Goal: Information Seeking & Learning: Learn about a topic

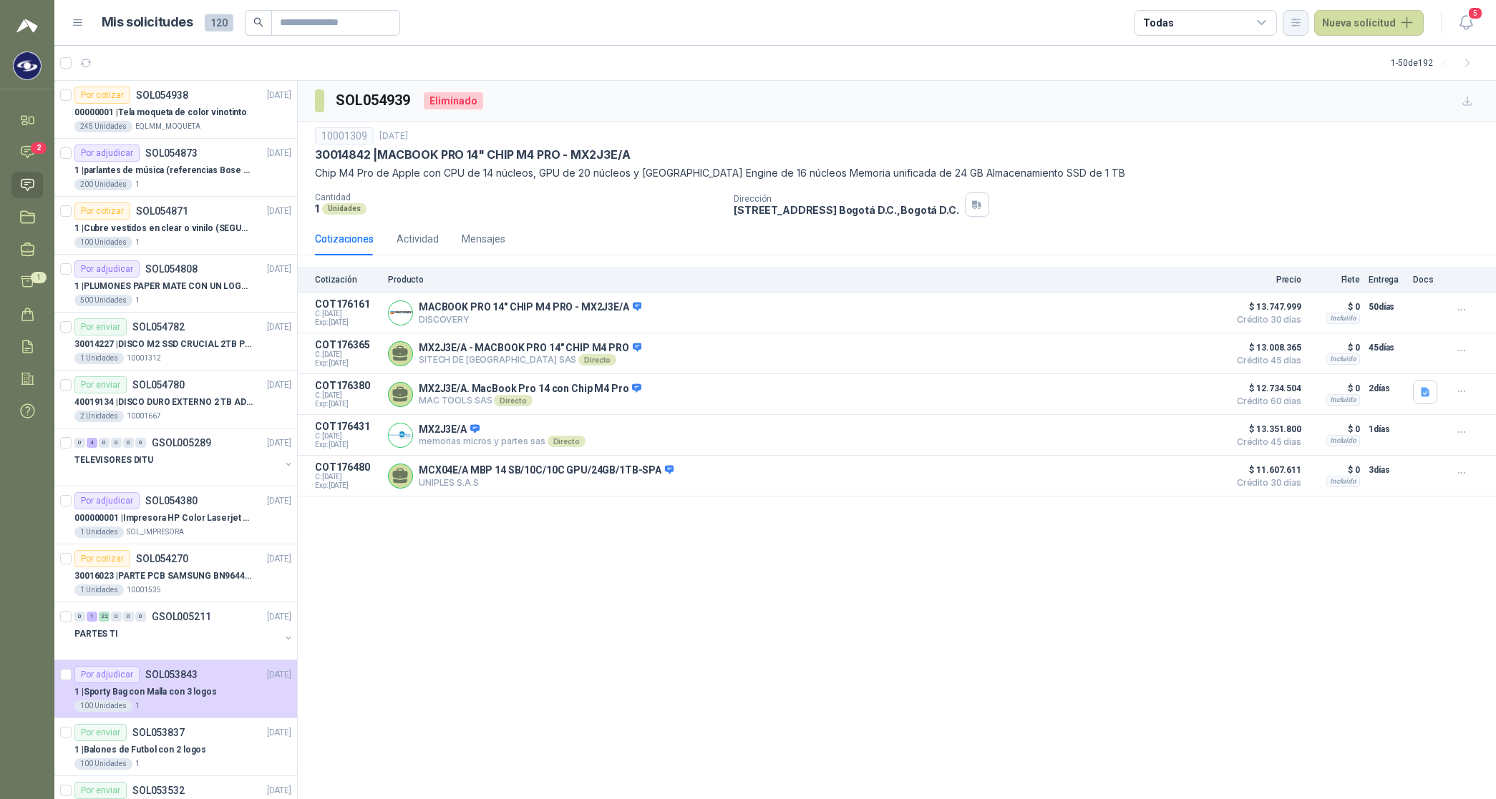
click at [605, 18] on icon "button" at bounding box center [1296, 22] width 12 height 12
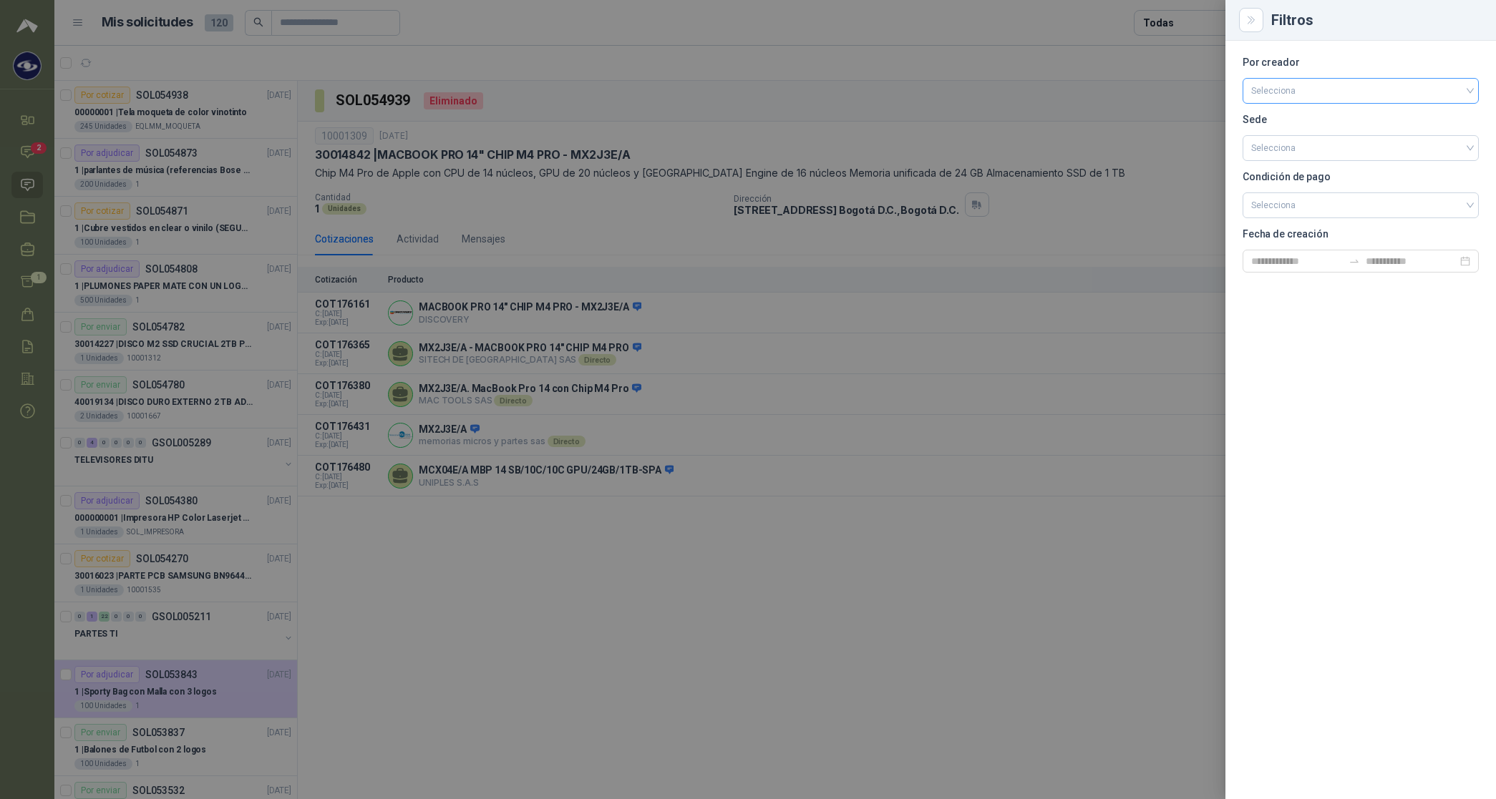
click at [605, 87] on input "search" at bounding box center [1360, 89] width 219 height 21
click at [605, 172] on div "[PERSON_NAME]" at bounding box center [1360, 167] width 213 height 16
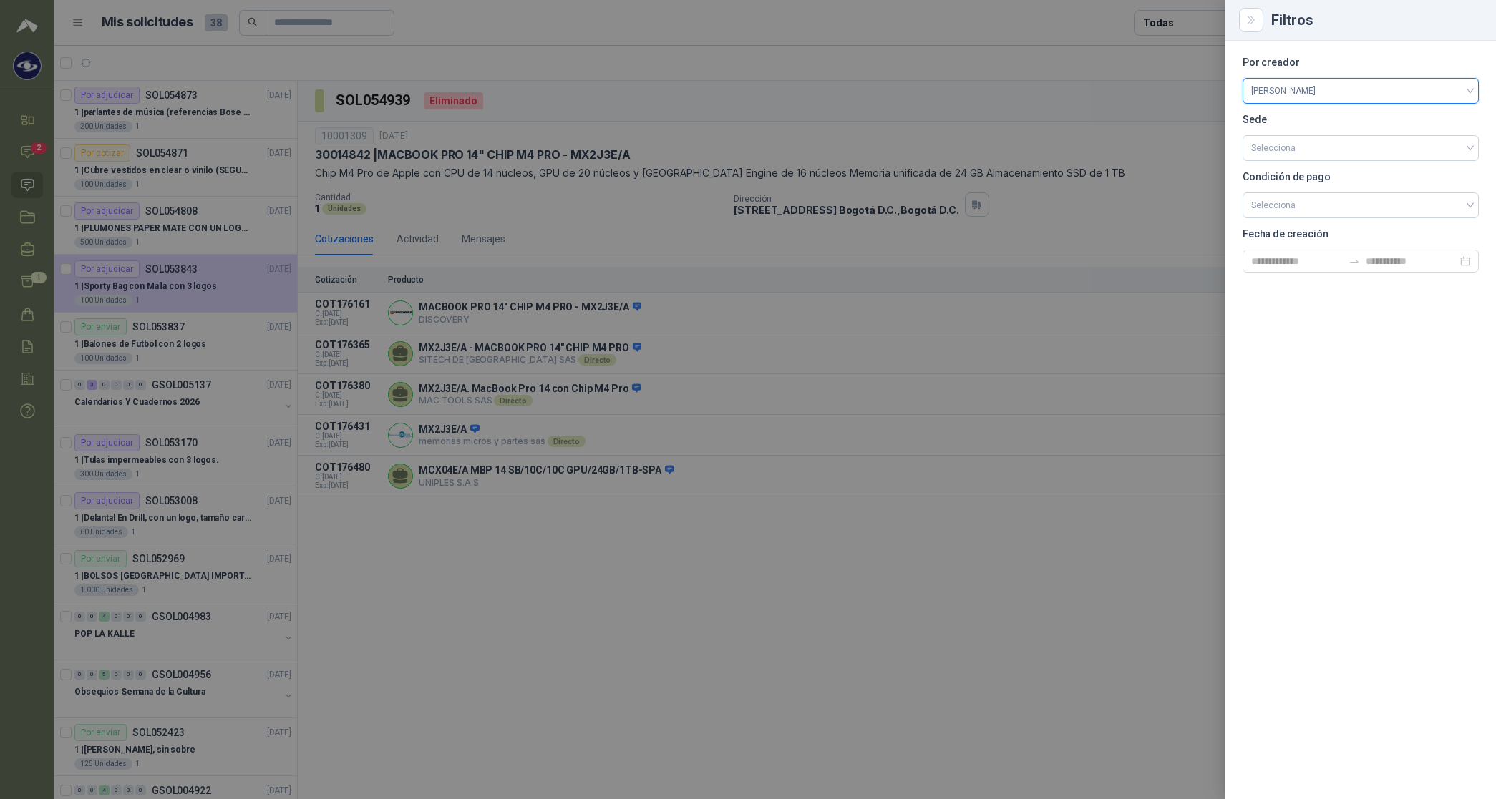
click at [605, 19] on div at bounding box center [748, 399] width 1496 height 799
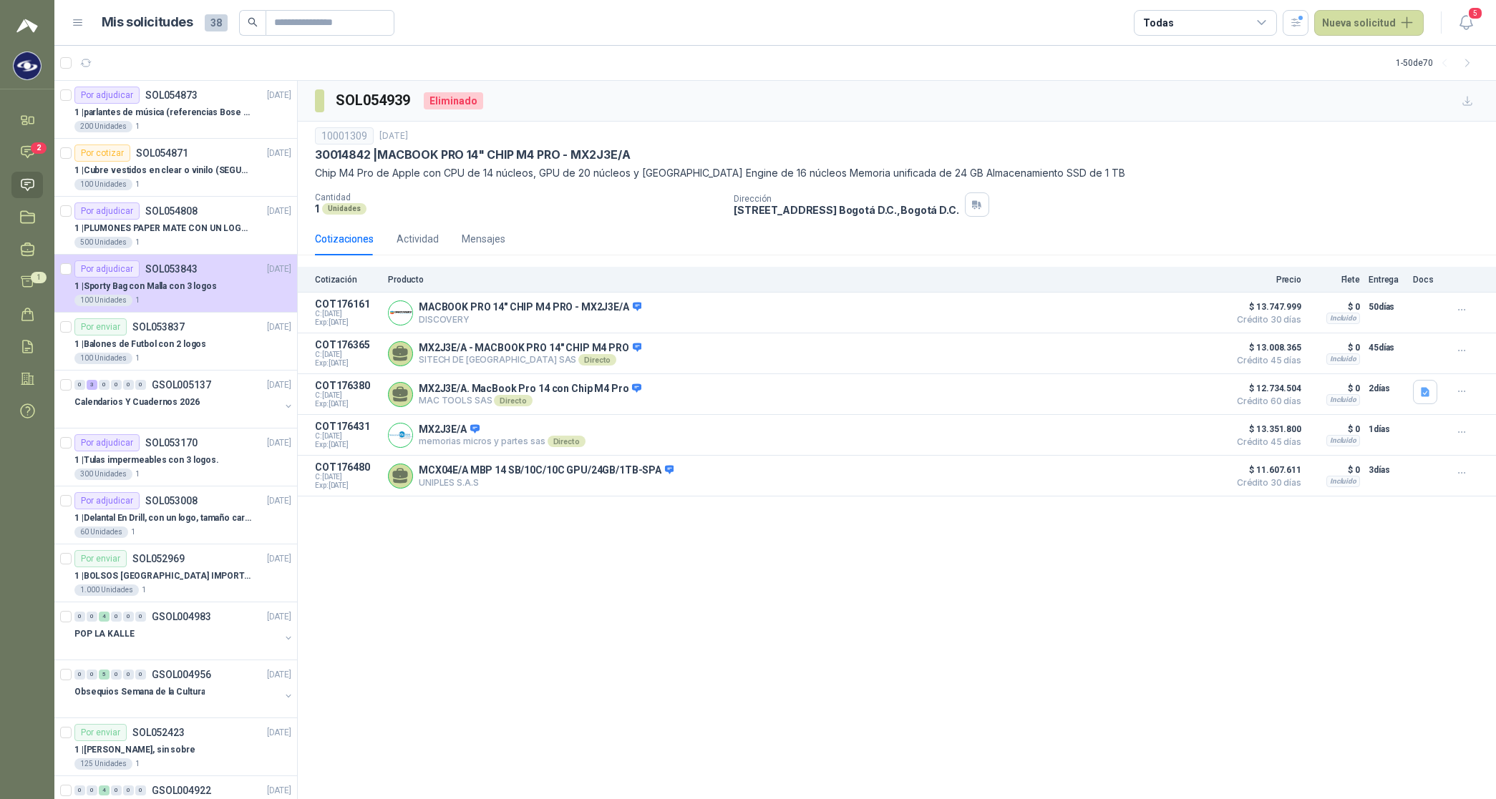
click at [605, 19] on div "Todas" at bounding box center [1158, 23] width 30 height 16
click at [605, 80] on div "1 Por cotizar" at bounding box center [1184, 81] width 69 height 11
click at [605, 97] on button "12 Por adjudicar" at bounding box center [1209, 107] width 130 height 23
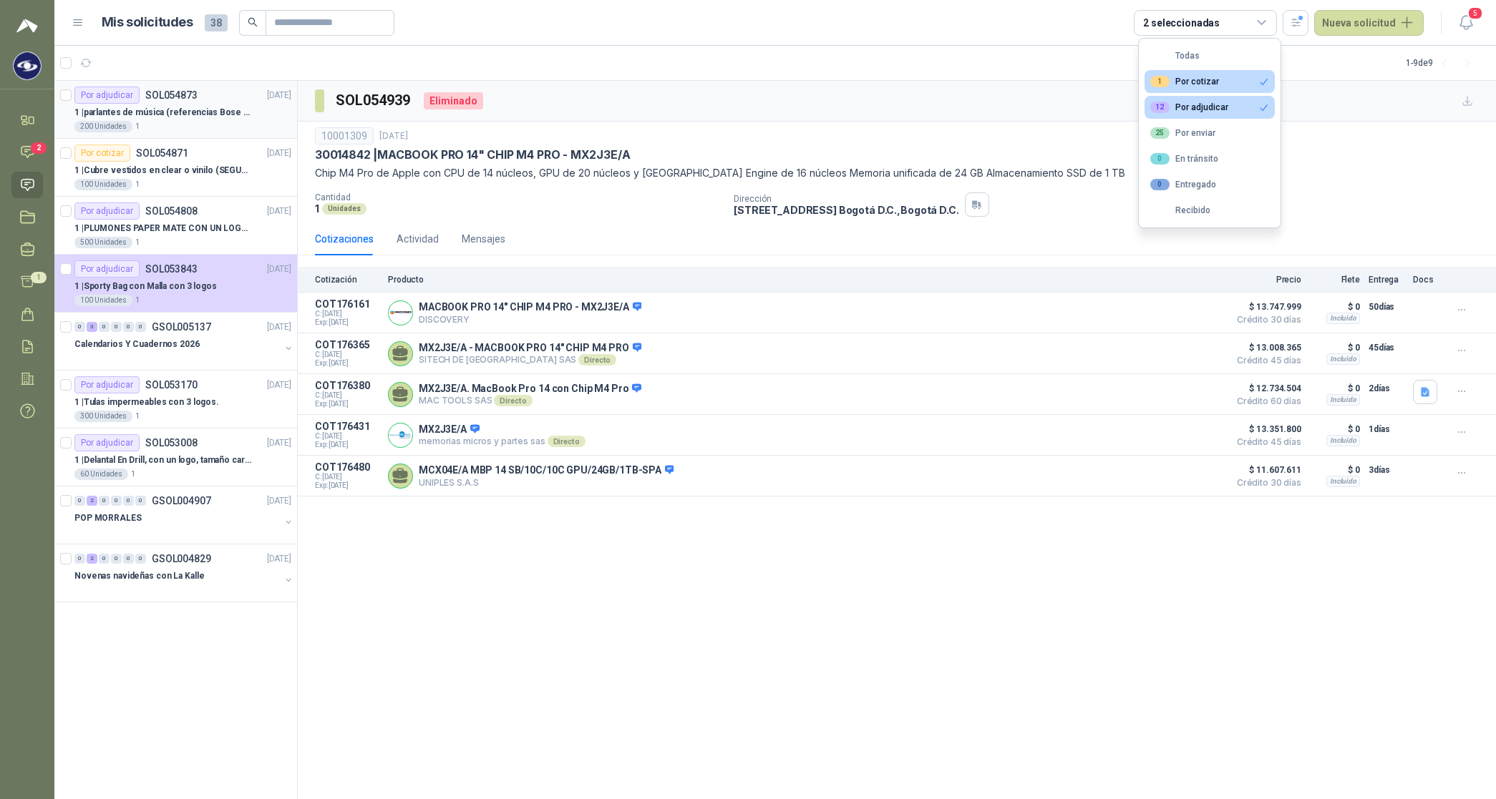
click at [158, 116] on p "1 | parlantes de música (referencias Bose o Alexa) CON MARCACION 1 LOGO (Mas da…" at bounding box center [163, 113] width 178 height 14
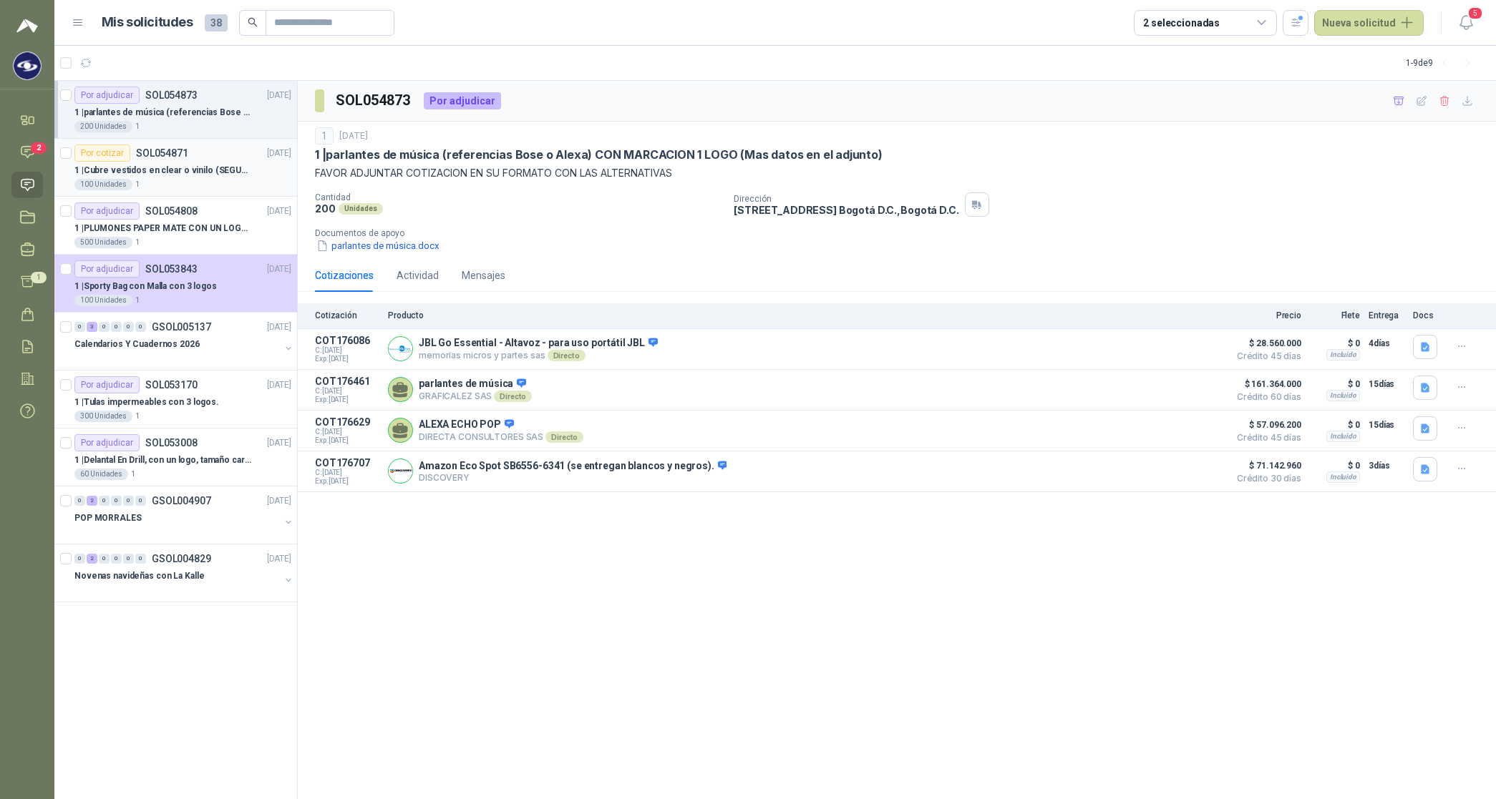
click at [193, 169] on p "1 | Cubre vestidos en clear o vinilo (SEGUN ESPECIFICACIONES DEL ADJUNTO)" at bounding box center [163, 171] width 178 height 14
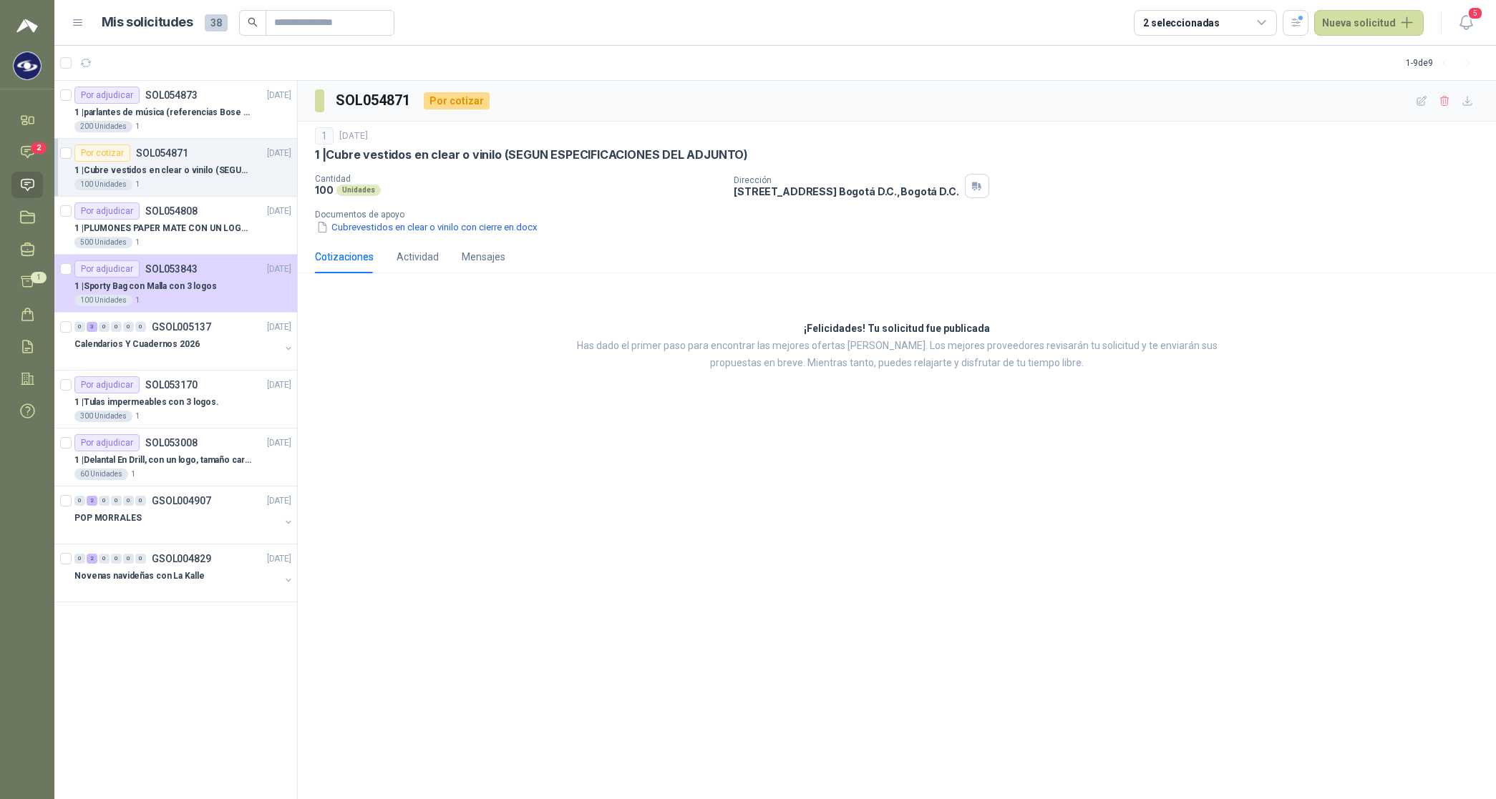
click at [180, 166] on p "1 | Cubre vestidos en clear o vinilo (SEGUN ESPECIFICACIONES DEL ADJUNTO)" at bounding box center [163, 171] width 178 height 14
click at [172, 113] on p "1 | parlantes de música (referencias Bose o Alexa) CON MARCACION 1 LOGO (Mas da…" at bounding box center [163, 113] width 178 height 14
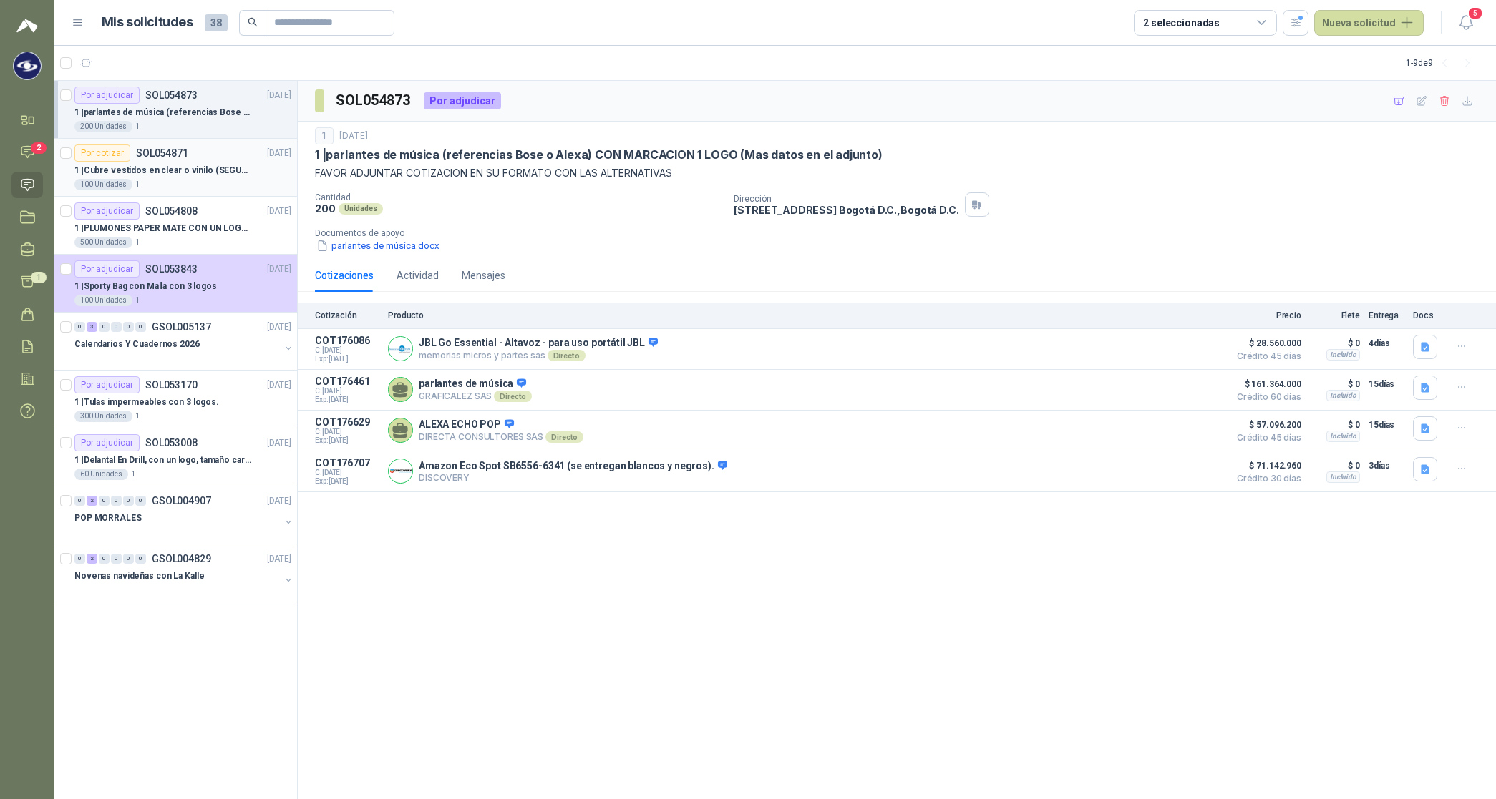
click at [185, 170] on p "1 | Cubre vestidos en clear o vinilo (SEGUN ESPECIFICACIONES DEL ADJUNTO)" at bounding box center [163, 171] width 178 height 14
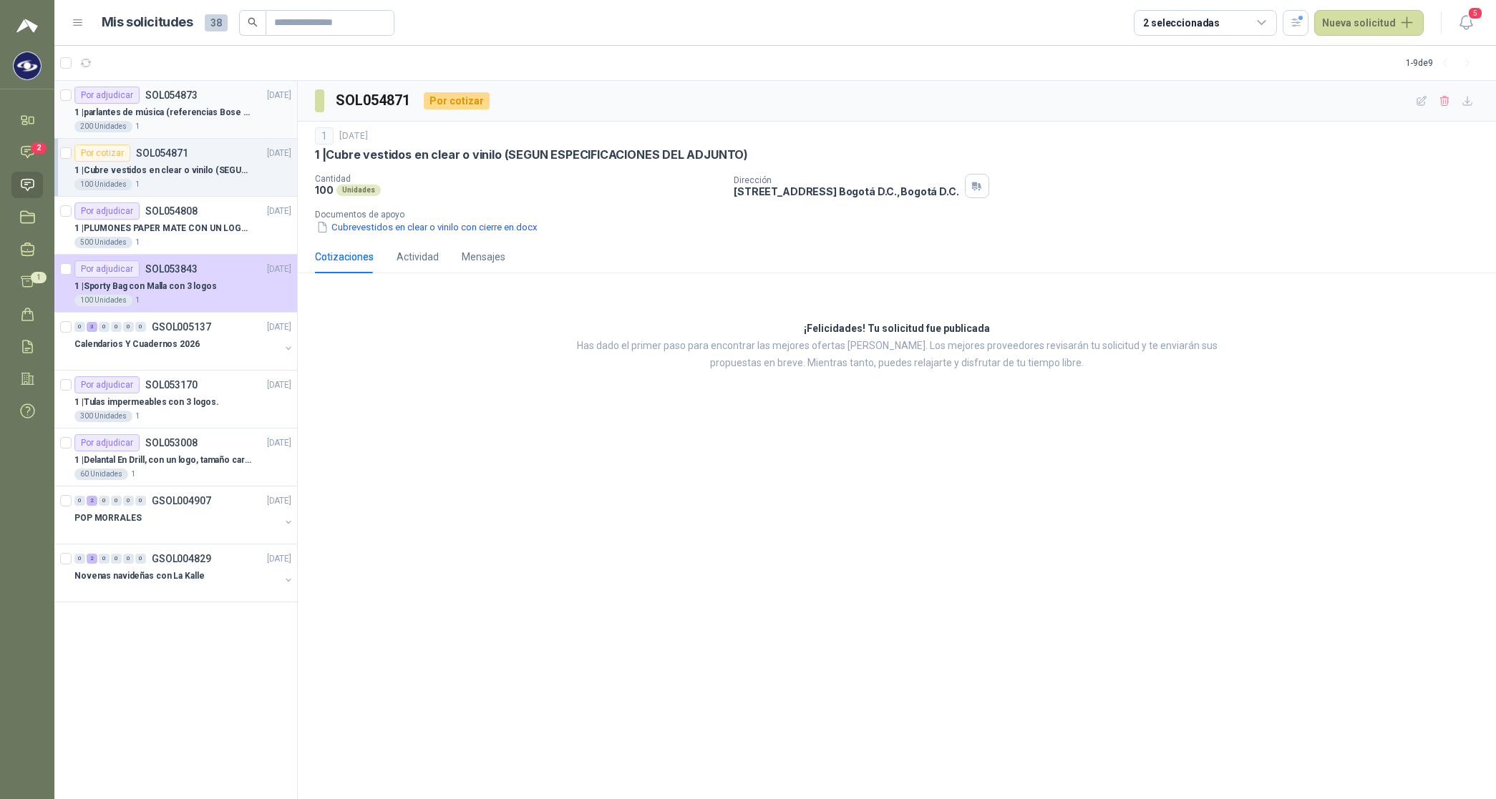
click at [225, 115] on p "1 | parlantes de música (referencias Bose o Alexa) CON MARCACION 1 LOGO (Mas da…" at bounding box center [163, 113] width 178 height 14
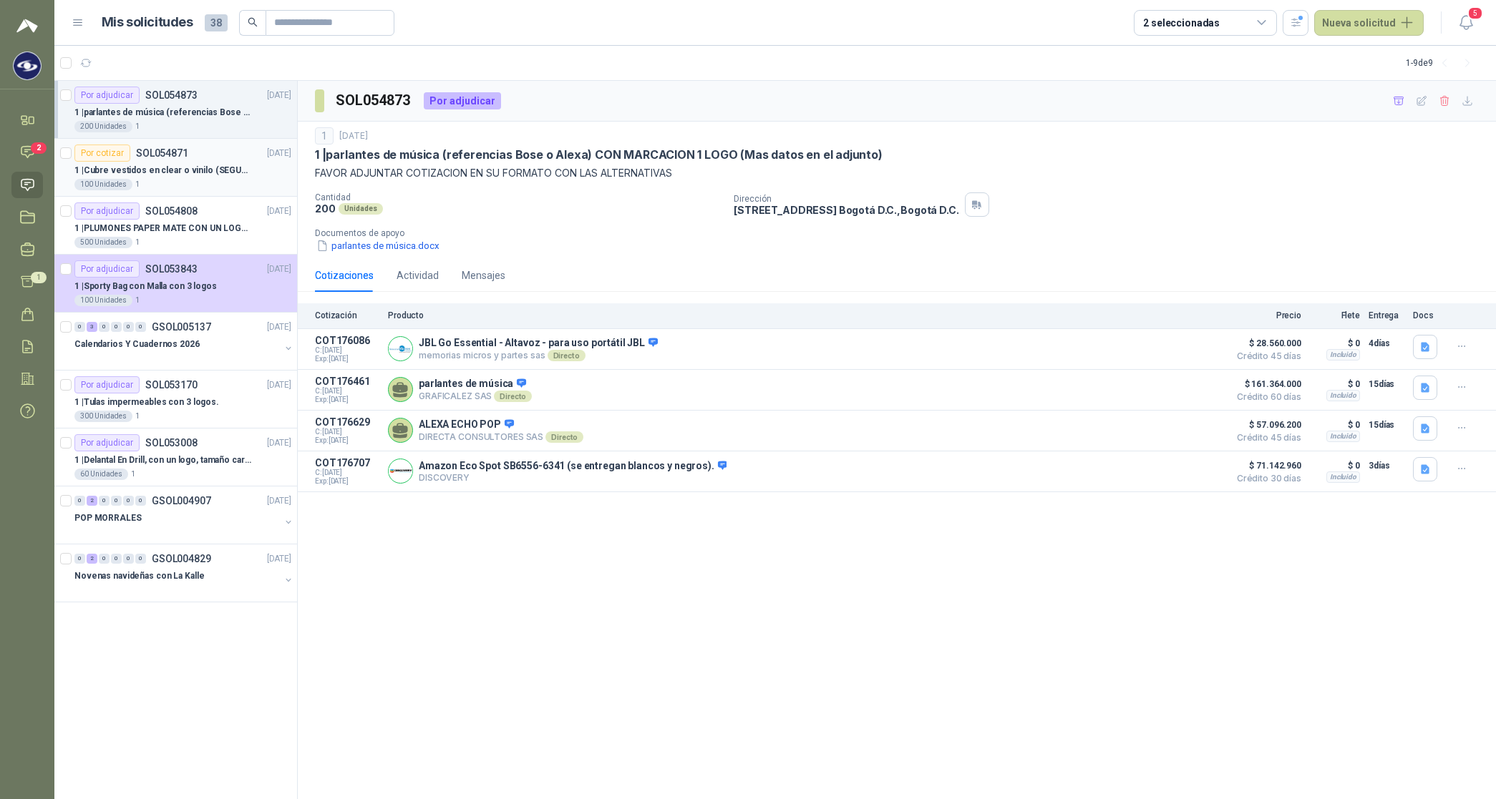
click at [177, 172] on p "1 | Cubre vestidos en clear o vinilo (SEGUN ESPECIFICACIONES DEL ADJUNTO)" at bounding box center [163, 171] width 178 height 14
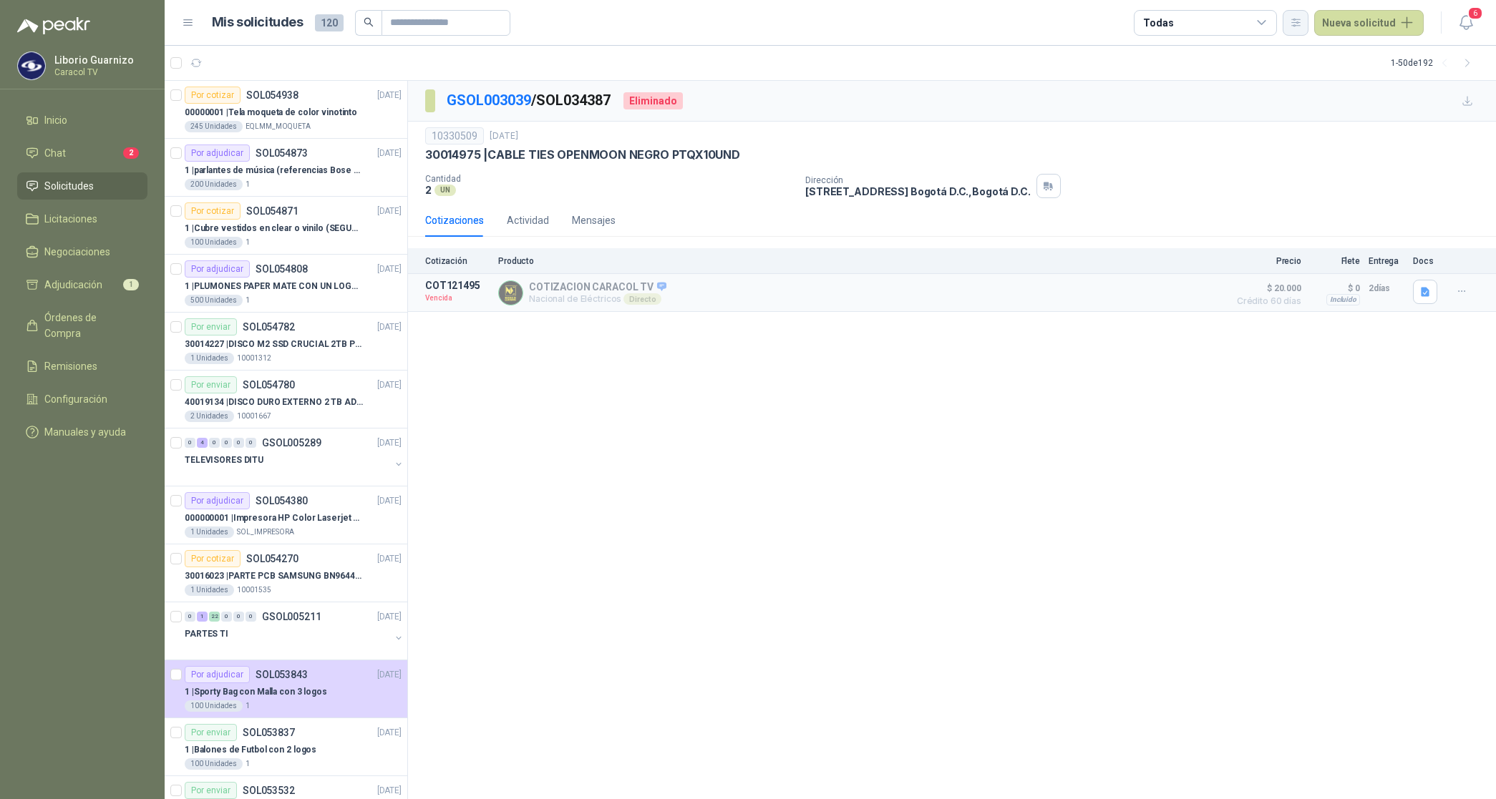
click at [1295, 26] on icon "button" at bounding box center [1296, 22] width 12 height 12
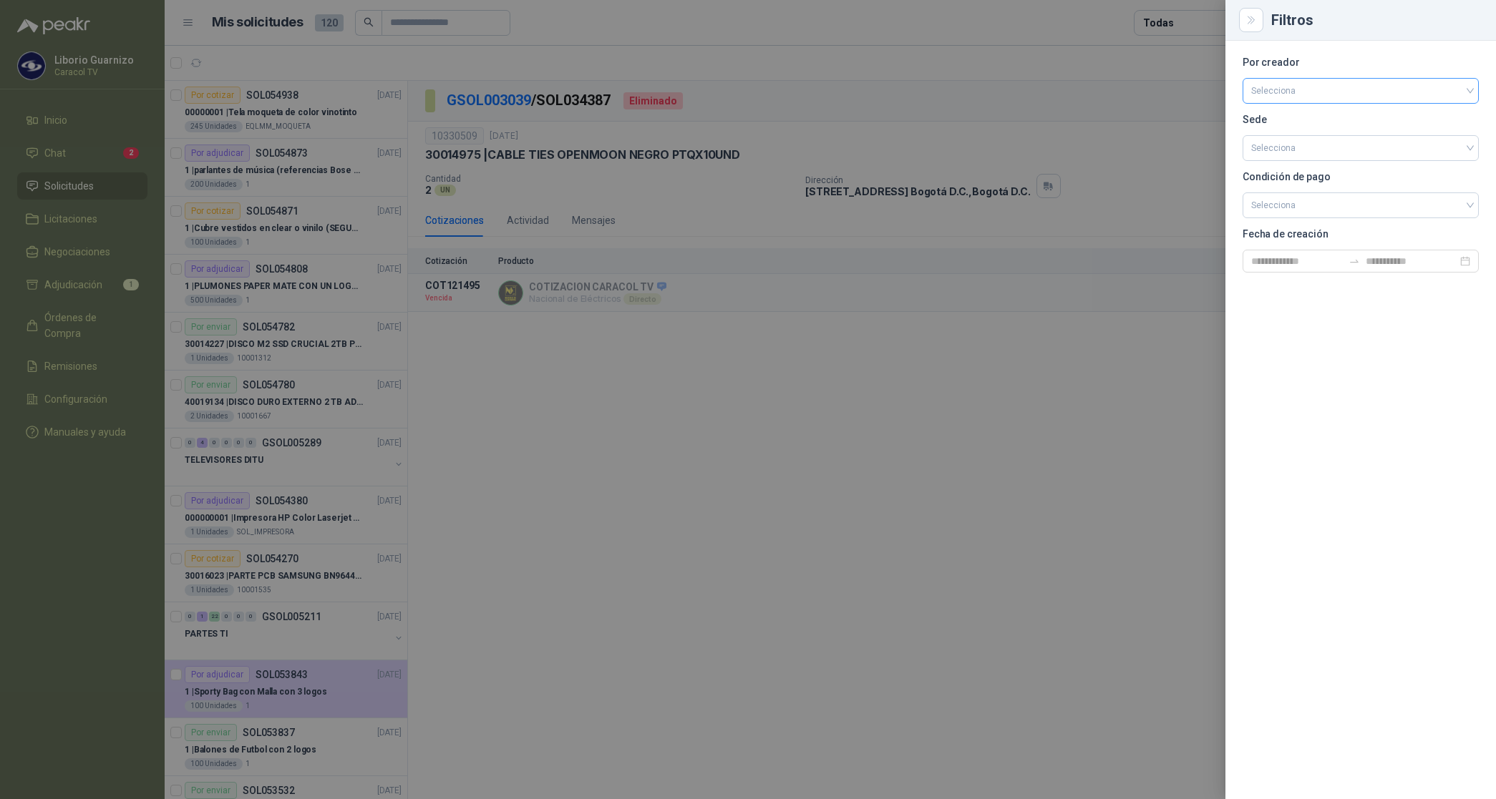
click at [1267, 84] on input "search" at bounding box center [1360, 89] width 219 height 21
click at [1285, 165] on div "[PERSON_NAME]" at bounding box center [1360, 167] width 213 height 16
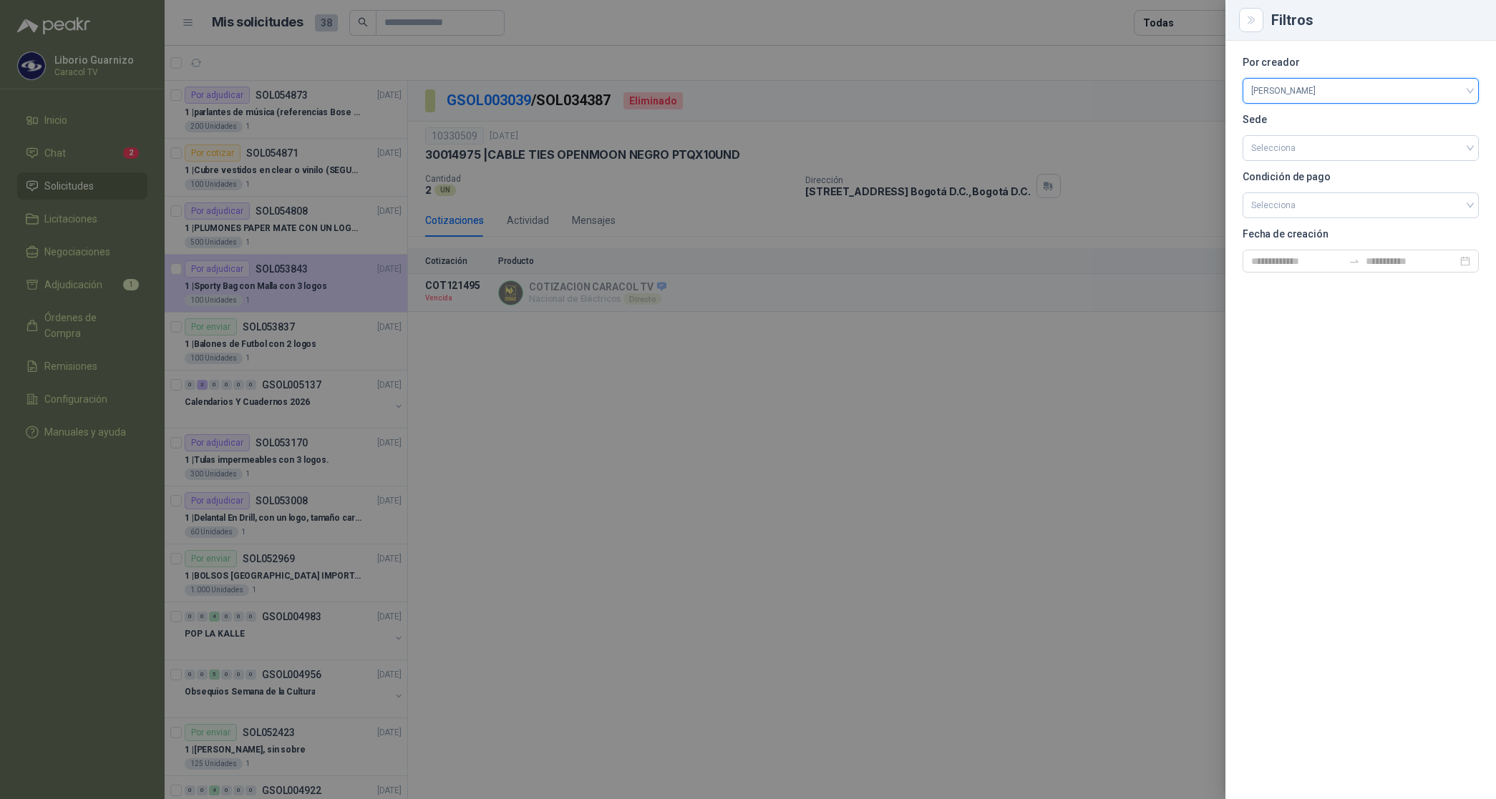
click at [1165, 25] on div at bounding box center [748, 399] width 1496 height 799
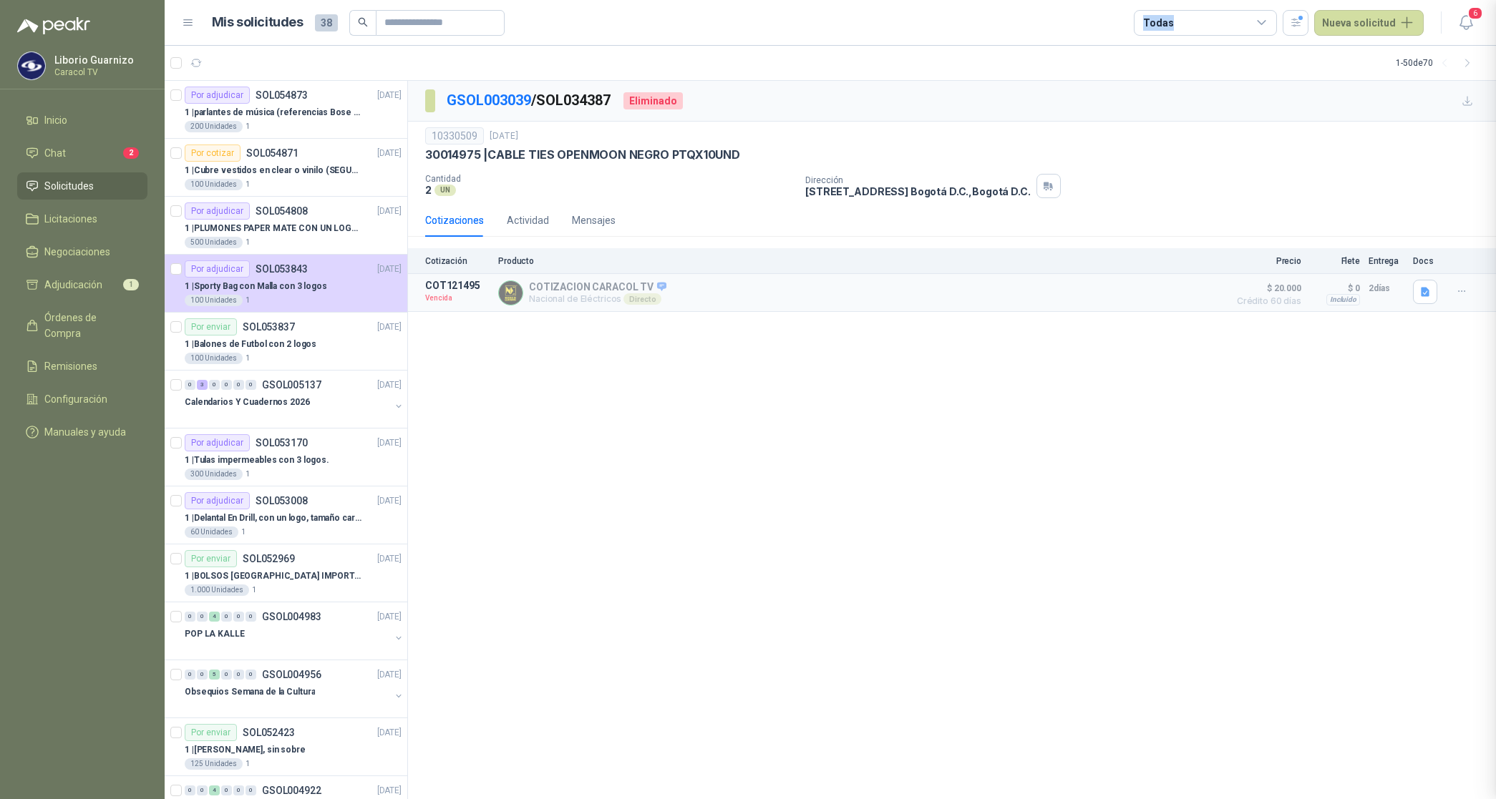
click at [1165, 25] on div "Todas" at bounding box center [1158, 23] width 30 height 16
drag, startPoint x: 1165, startPoint y: 25, endPoint x: 1152, endPoint y: 84, distance: 60.1
click at [1152, 84] on div "1" at bounding box center [1159, 81] width 19 height 11
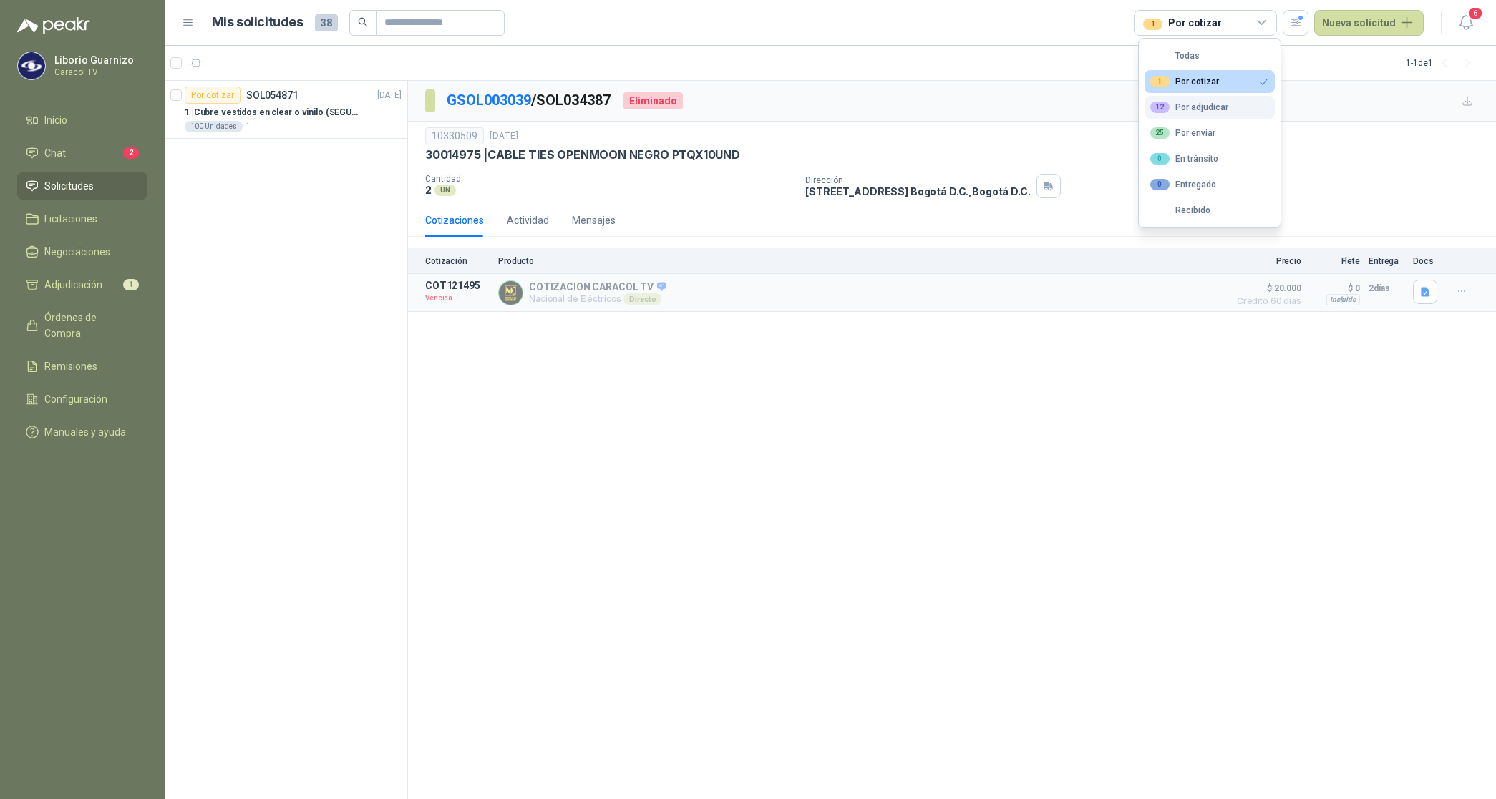
click at [1218, 106] on div "12 Por adjudicar" at bounding box center [1189, 107] width 78 height 11
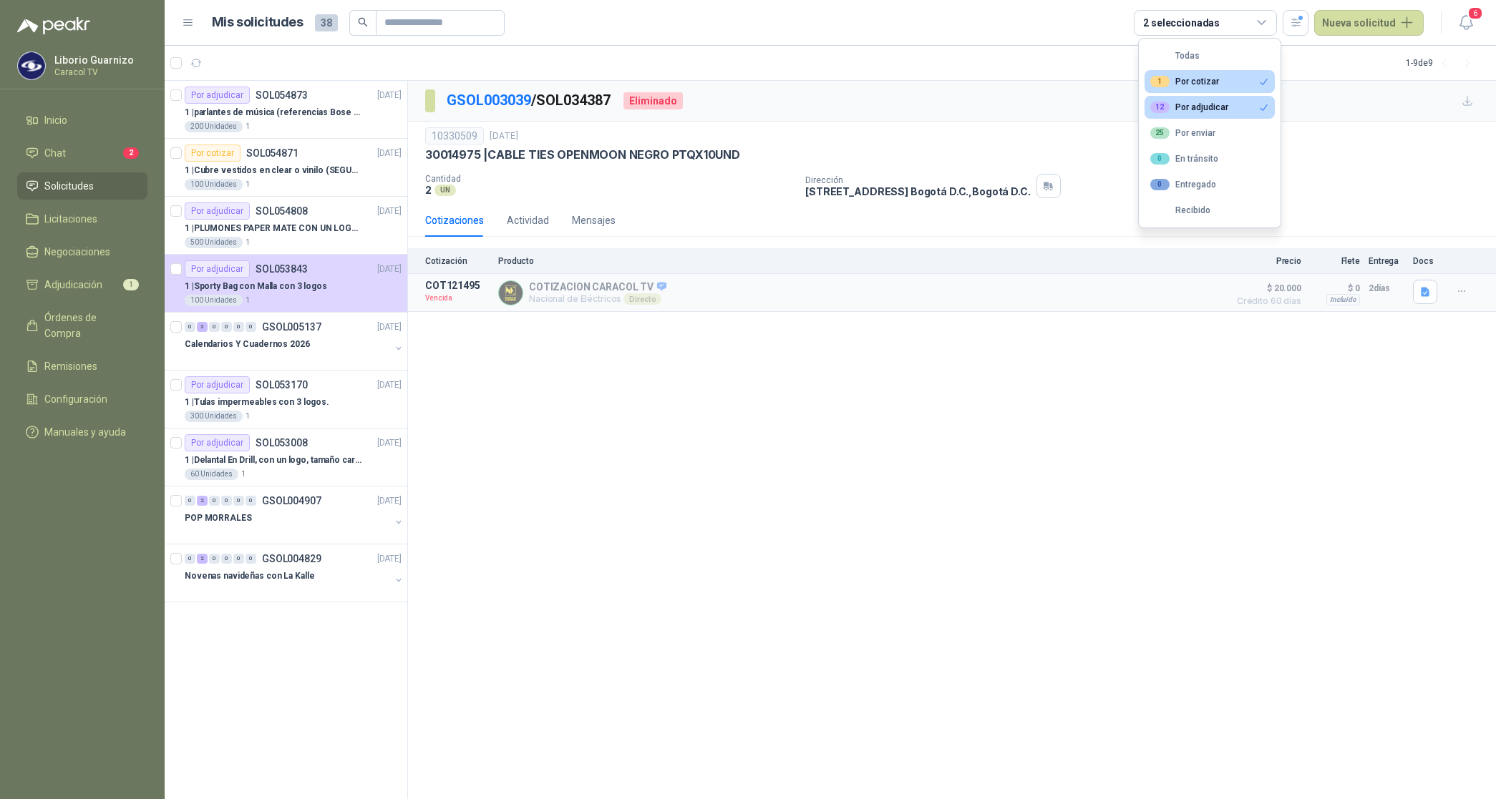
click at [1144, 96] on button "12 Por adjudicar" at bounding box center [1209, 107] width 130 height 23
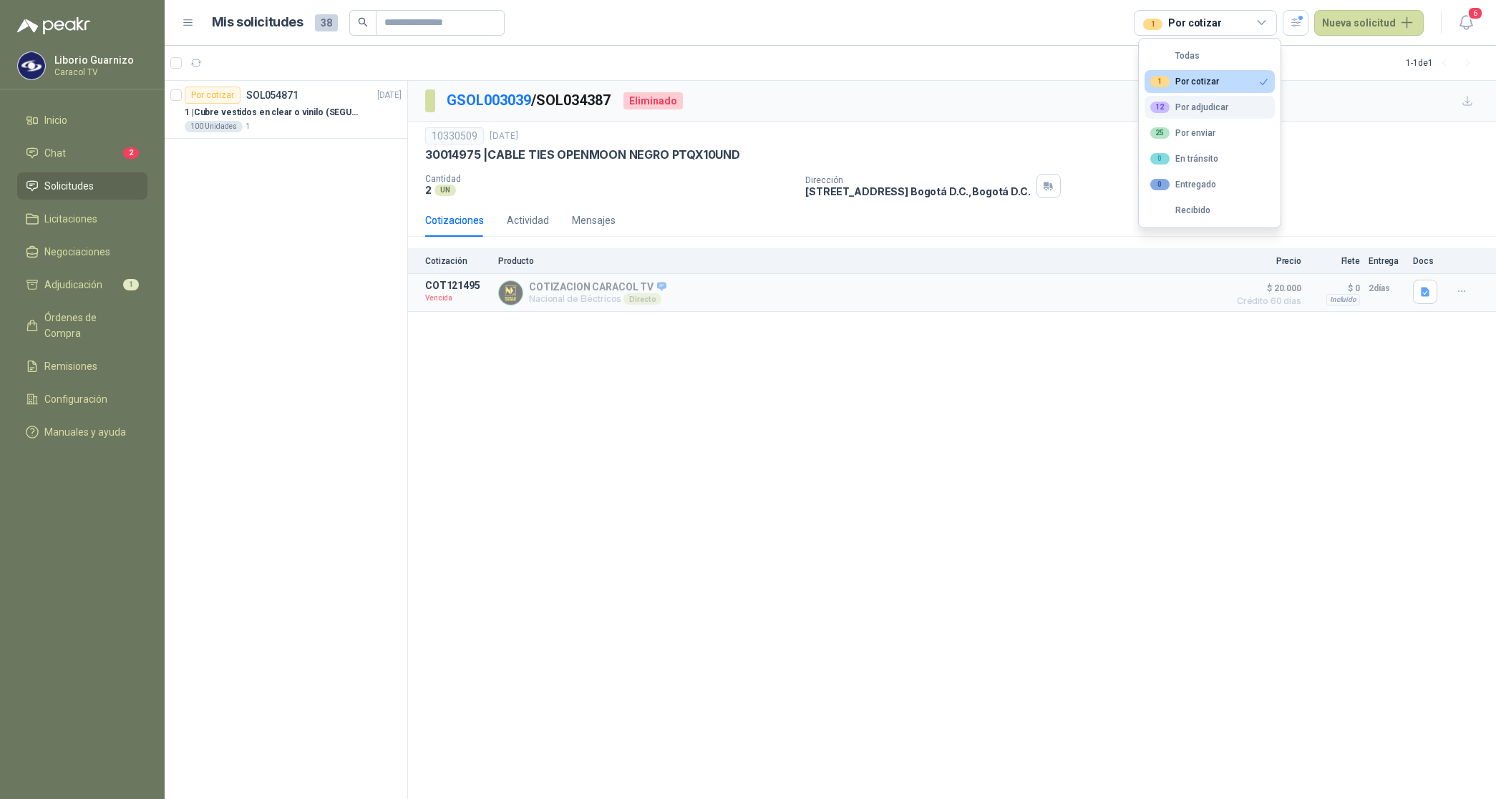
click at [1207, 109] on div "12 Por adjudicar" at bounding box center [1189, 107] width 78 height 11
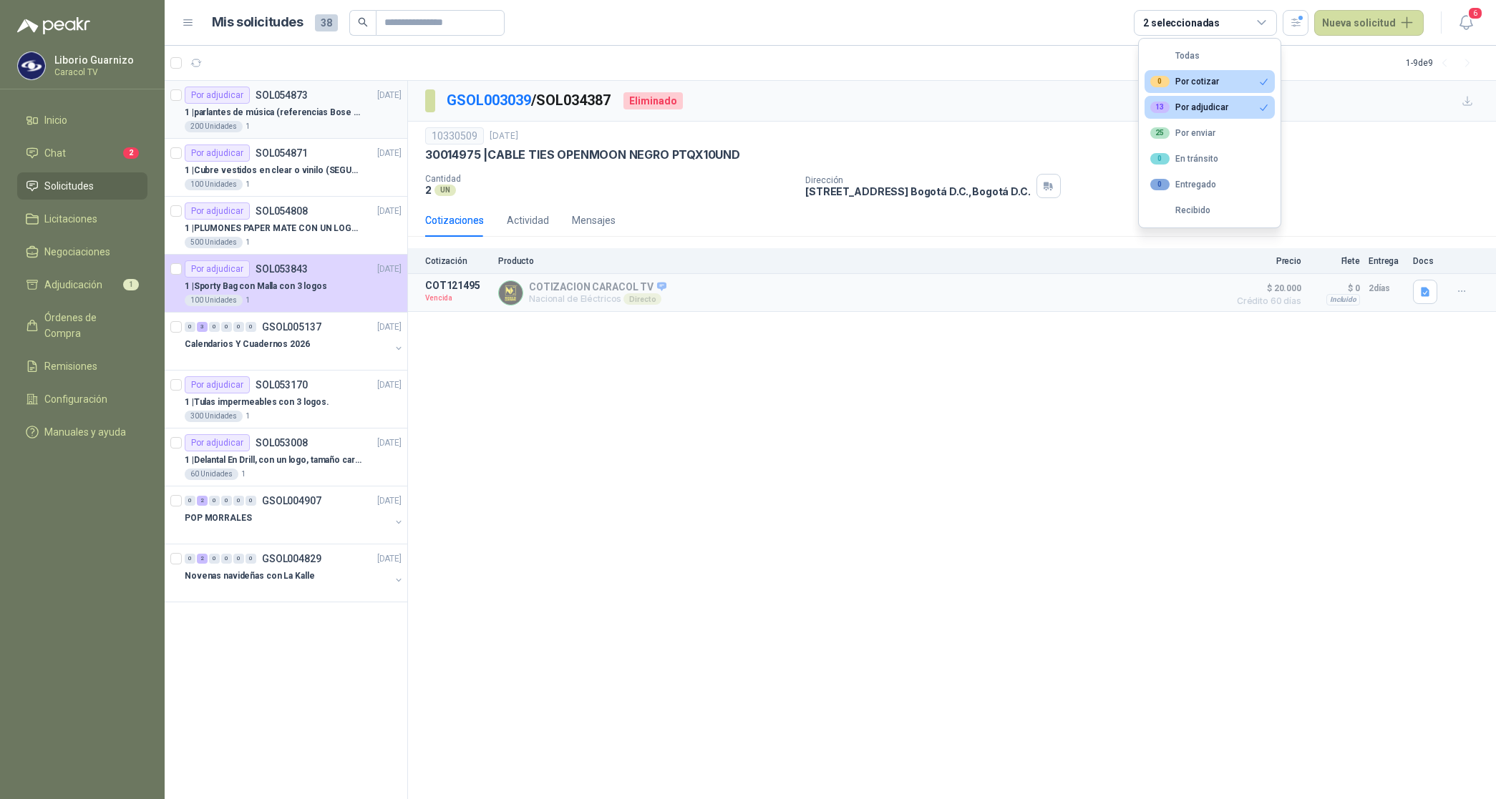
click at [266, 107] on p "1 | parlantes de música (referencias Bose o Alexa) CON MARCACION 1 LOGO (Mas da…" at bounding box center [274, 113] width 178 height 14
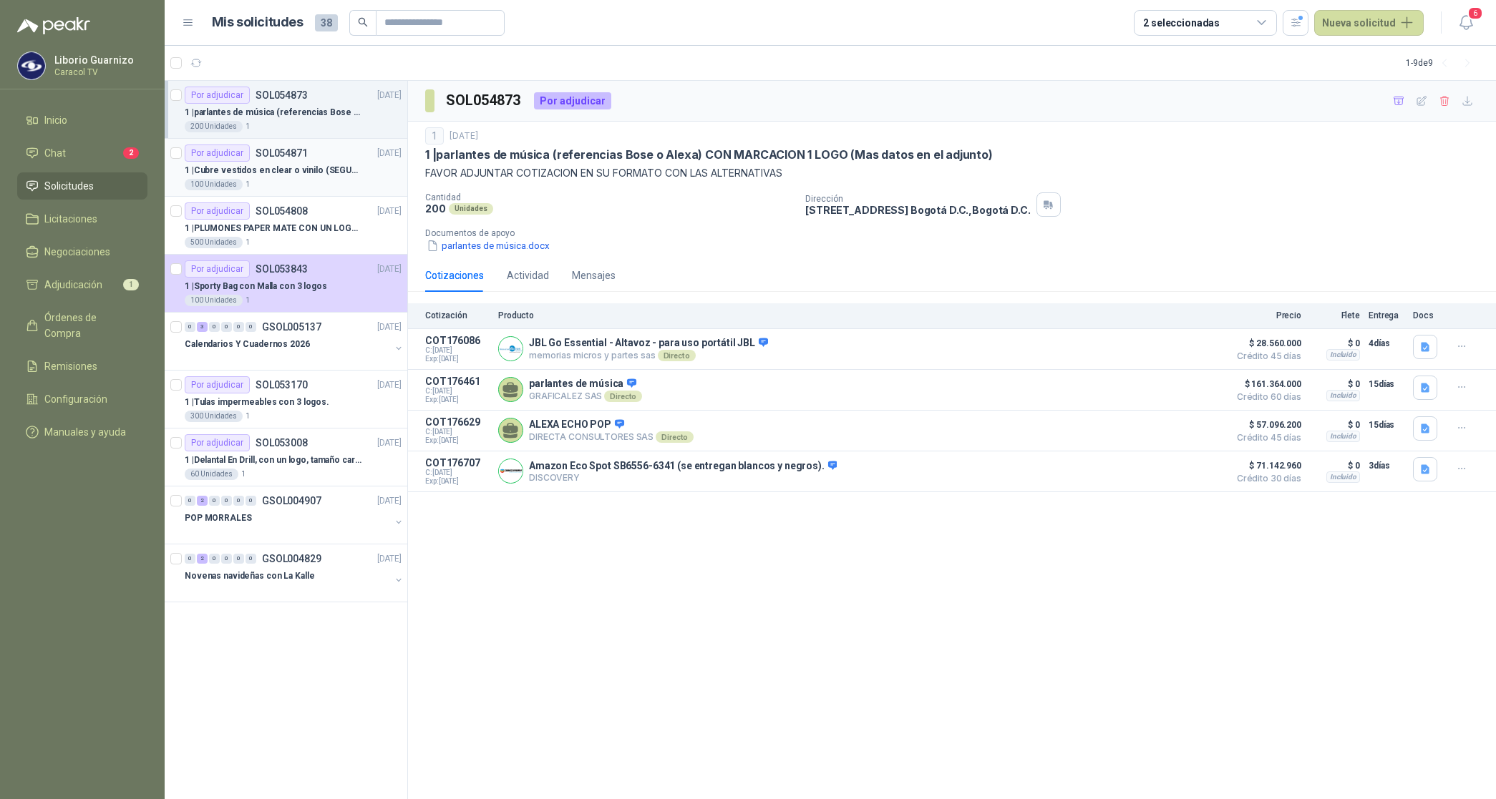
click at [271, 165] on p "1 | Cubre vestidos en clear o vinilo (SEGUN ESPECIFICACIONES DEL ADJUNTO)" at bounding box center [274, 171] width 178 height 14
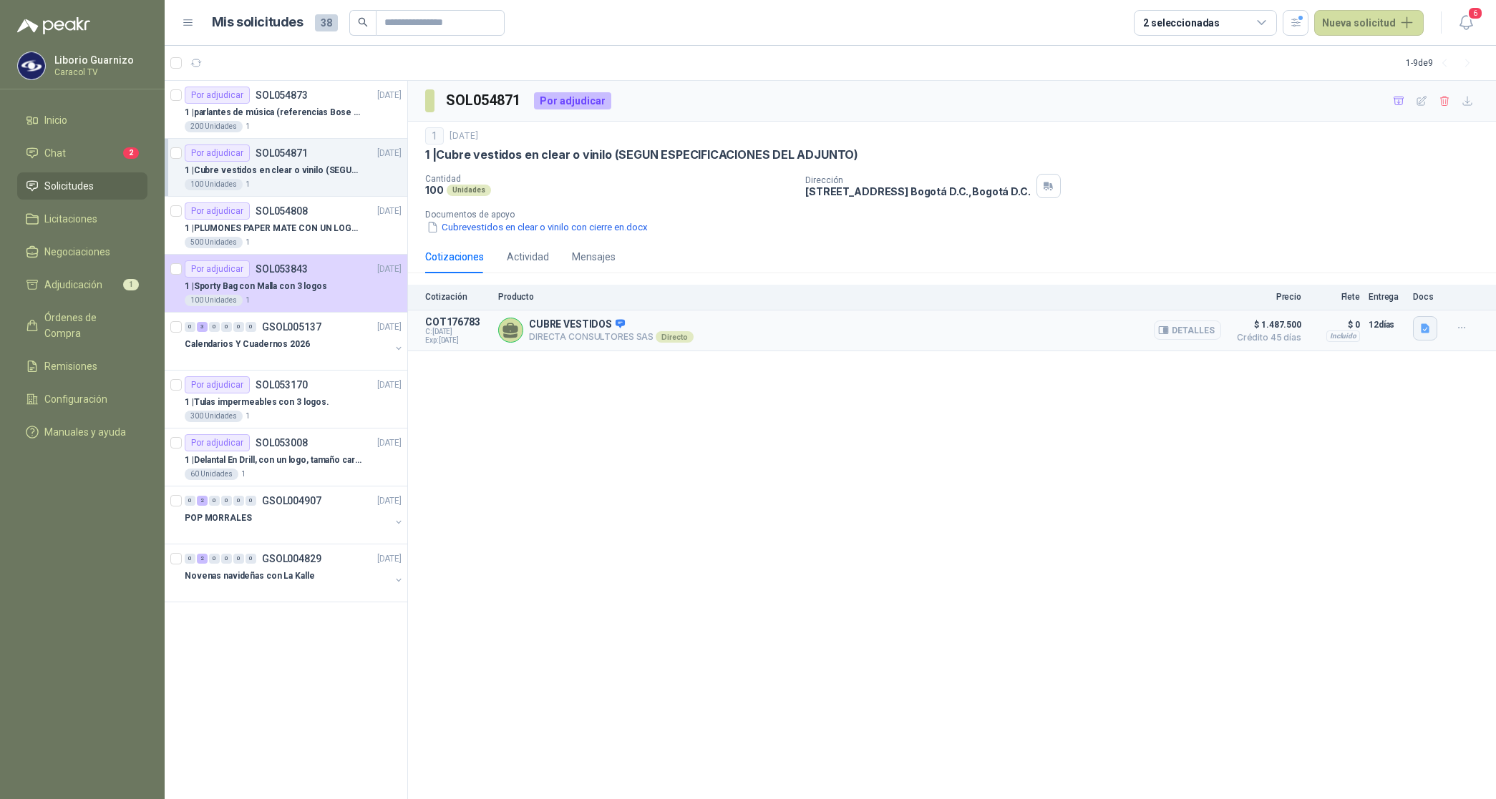
click at [1421, 328] on icon "button" at bounding box center [1425, 329] width 12 height 12
click at [1378, 298] on button "CARACOL TV Cubre Vestidos 6051.pdf" at bounding box center [1337, 296] width 181 height 15
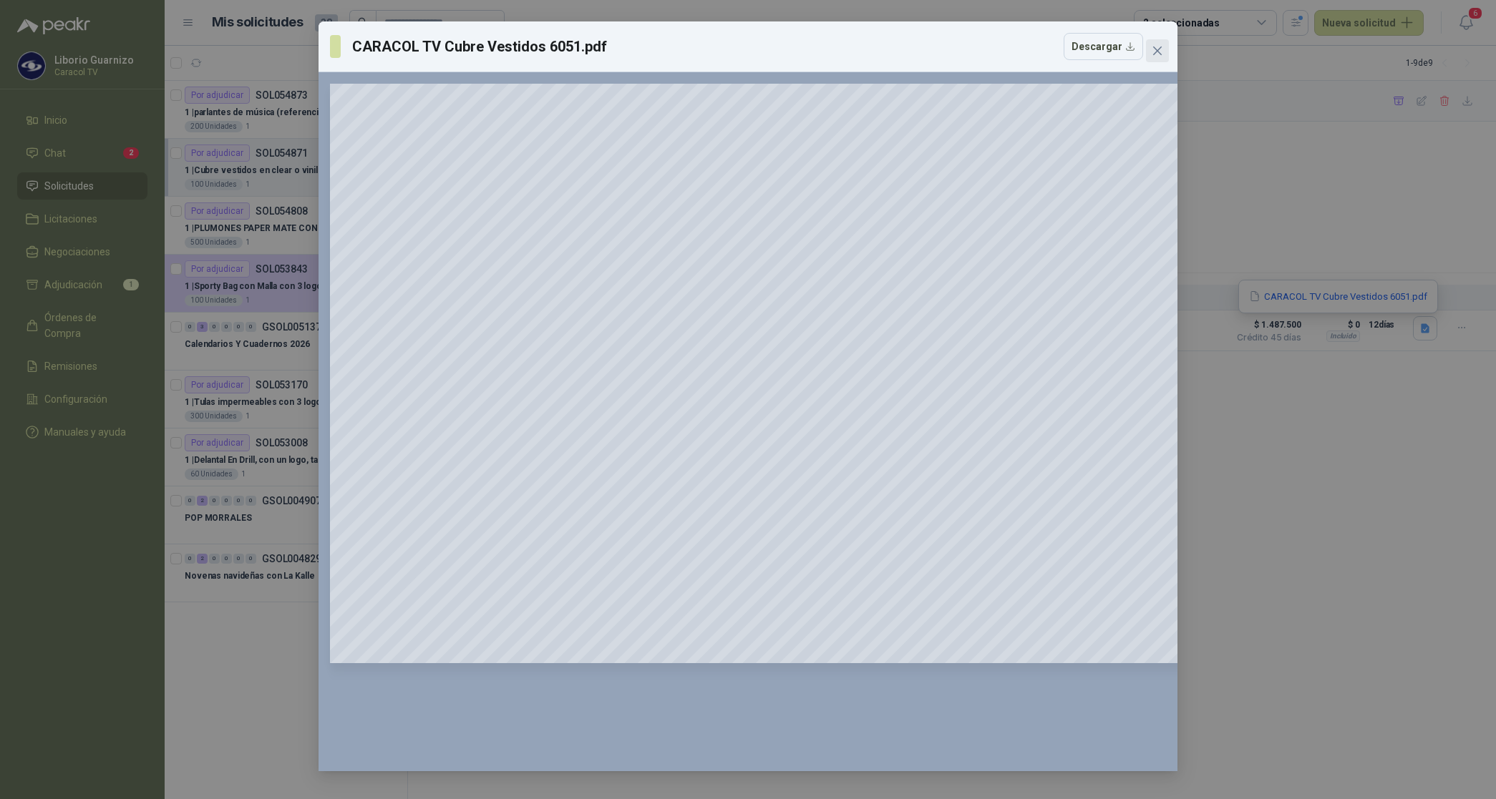
click at [1162, 48] on icon "close" at bounding box center [1157, 50] width 11 height 11
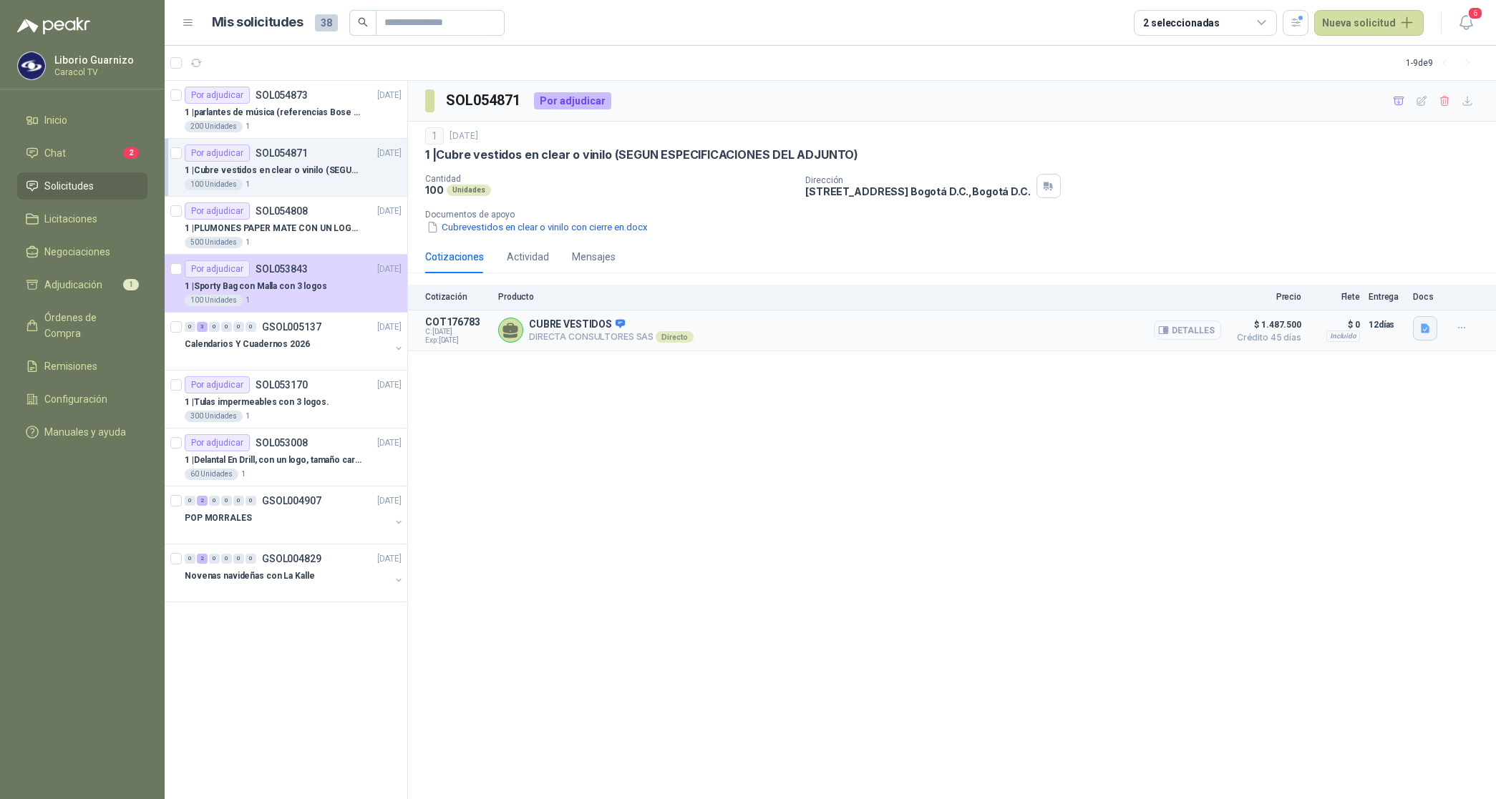
click at [1421, 334] on icon "button" at bounding box center [1425, 329] width 12 height 12
click at [1335, 306] on div "CARACOL TV Cubre Vestidos 6051.pdf" at bounding box center [1338, 297] width 200 height 34
click at [1337, 297] on button "CARACOL TV Cubre Vestidos 6051.pdf" at bounding box center [1337, 296] width 181 height 15
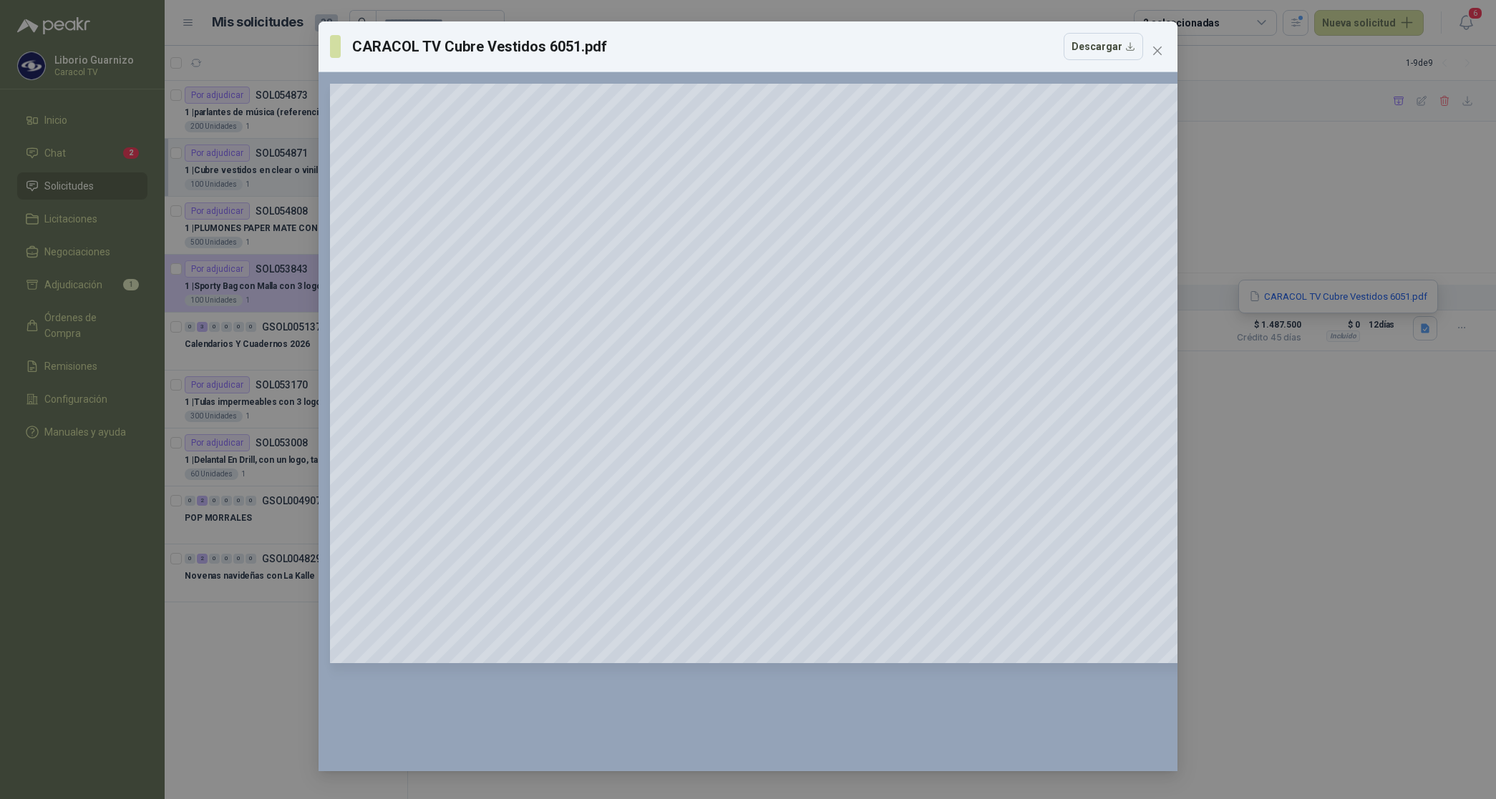
drag, startPoint x: 1157, startPoint y: 44, endPoint x: 1164, endPoint y: 52, distance: 10.6
click at [1162, 48] on button "Close" at bounding box center [1157, 50] width 23 height 23
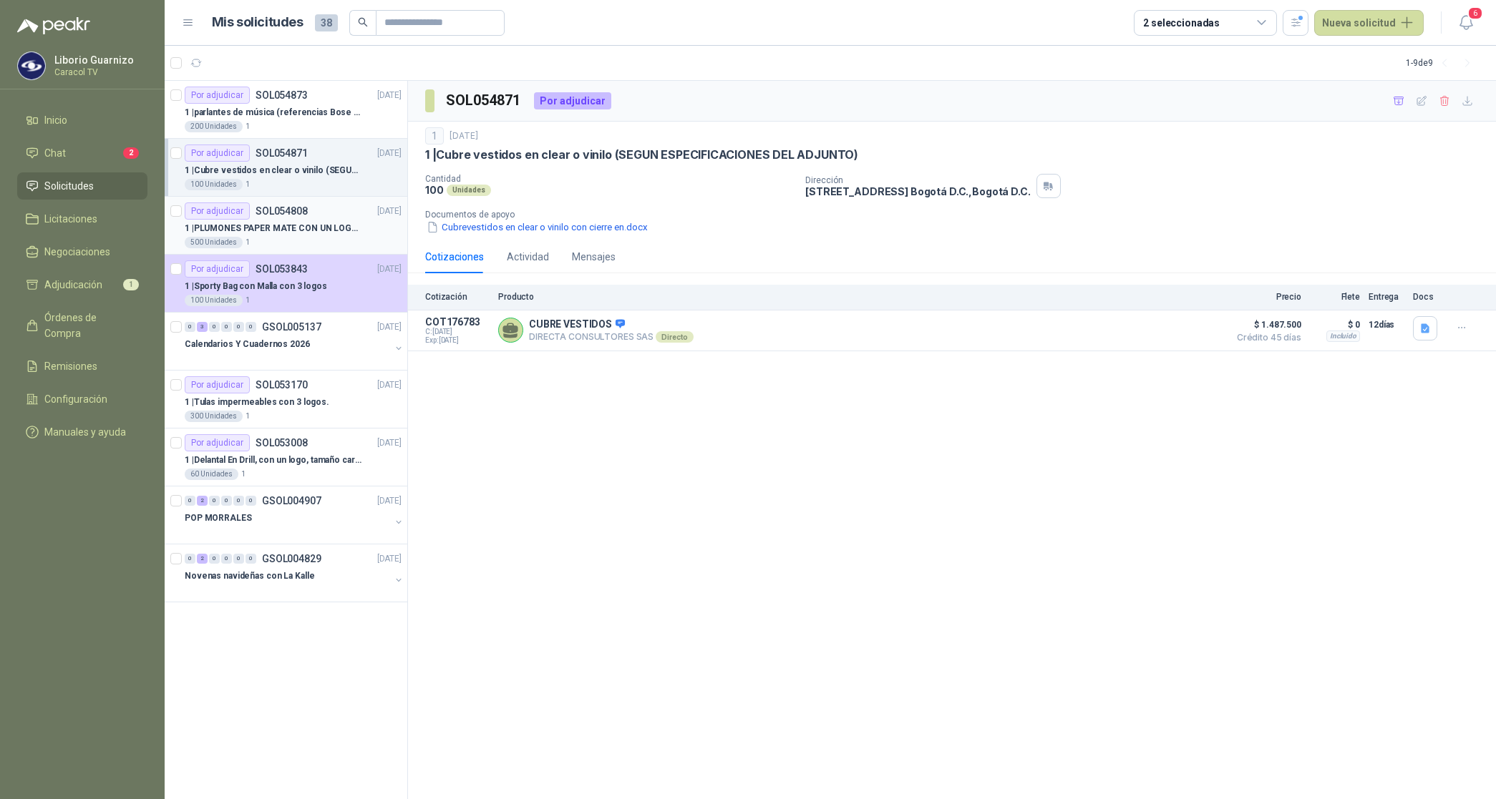
click at [334, 219] on div "Por adjudicar SOL054808 04/09/25" at bounding box center [293, 211] width 217 height 17
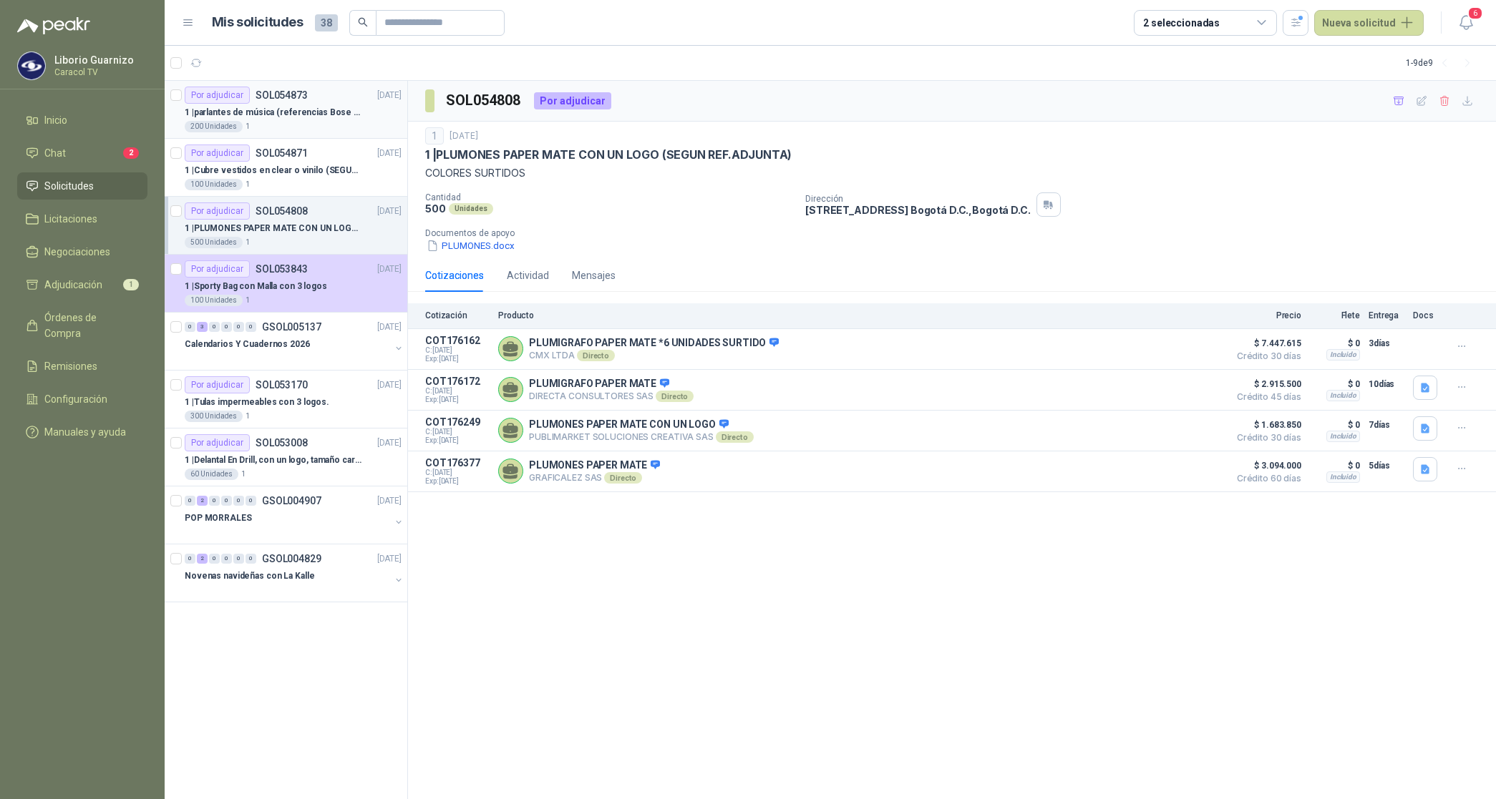
click at [285, 111] on p "1 | parlantes de música (referencias Bose o Alexa) CON MARCACION 1 LOGO (Mas da…" at bounding box center [274, 113] width 178 height 14
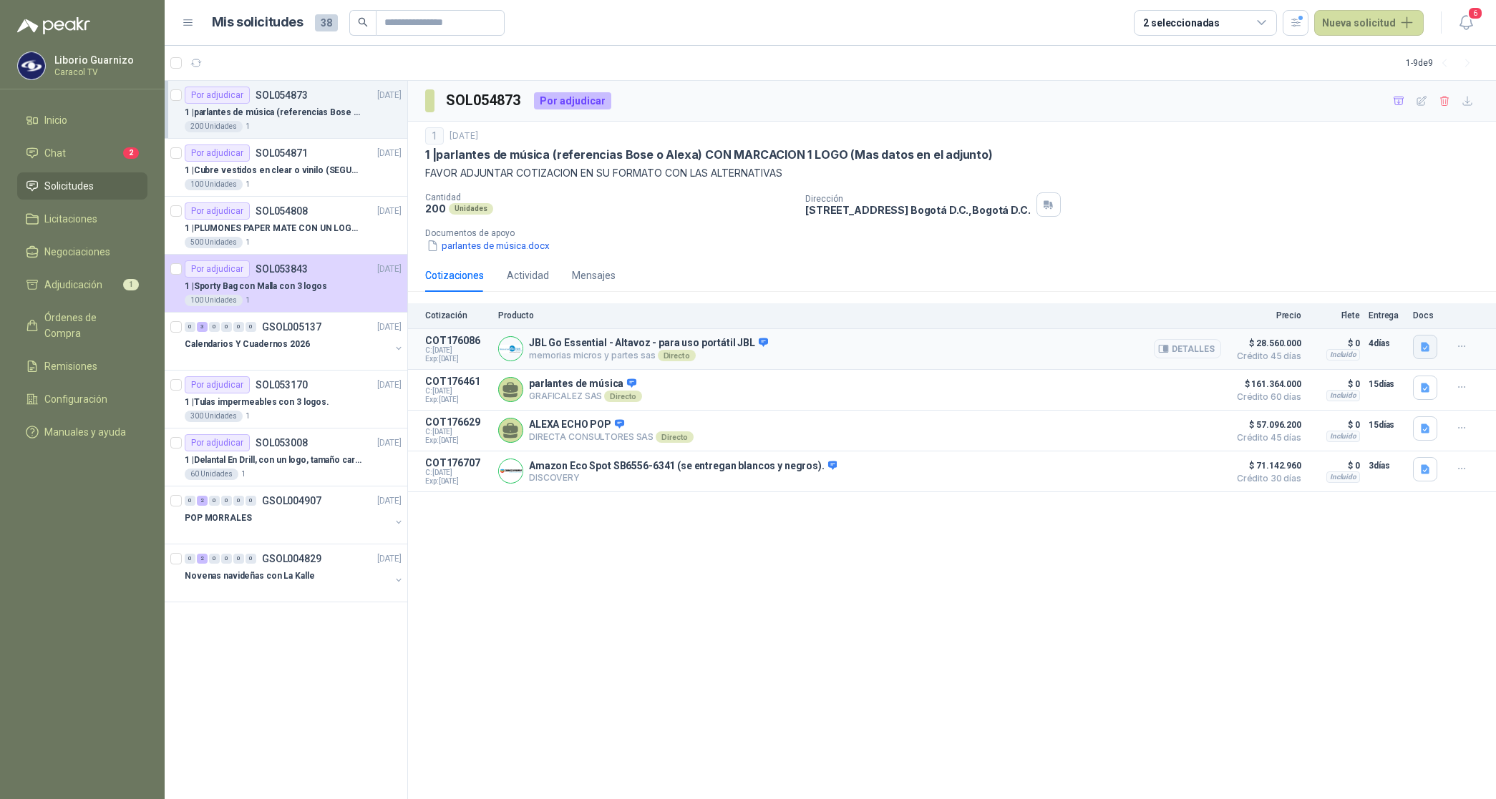
click at [1431, 344] on button "button" at bounding box center [1425, 347] width 24 height 24
click at [1398, 318] on button "JBL.pdf" at bounding box center [1403, 315] width 51 height 15
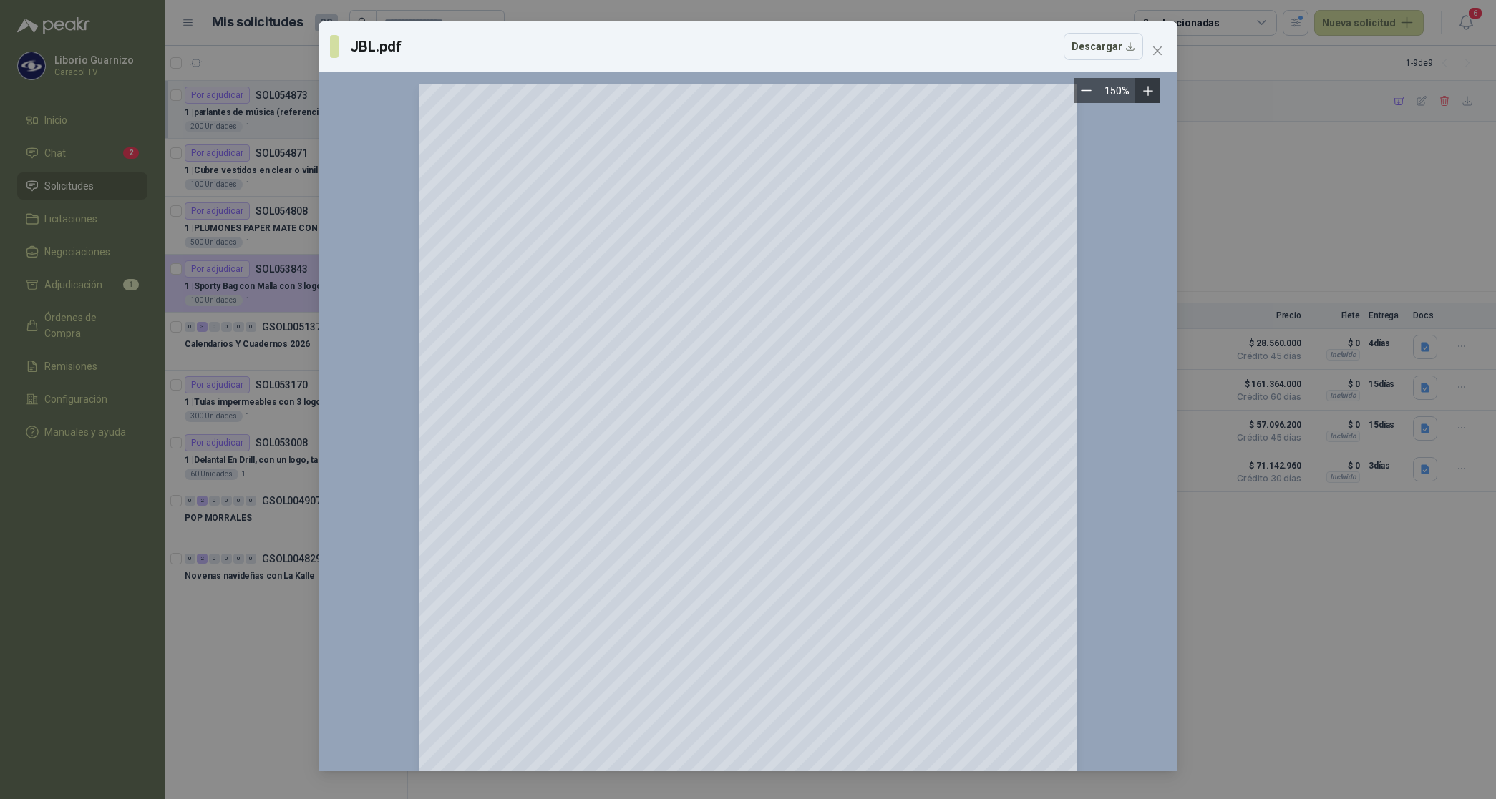
click at [1149, 94] on icon "Zoom in" at bounding box center [1148, 91] width 14 height 14
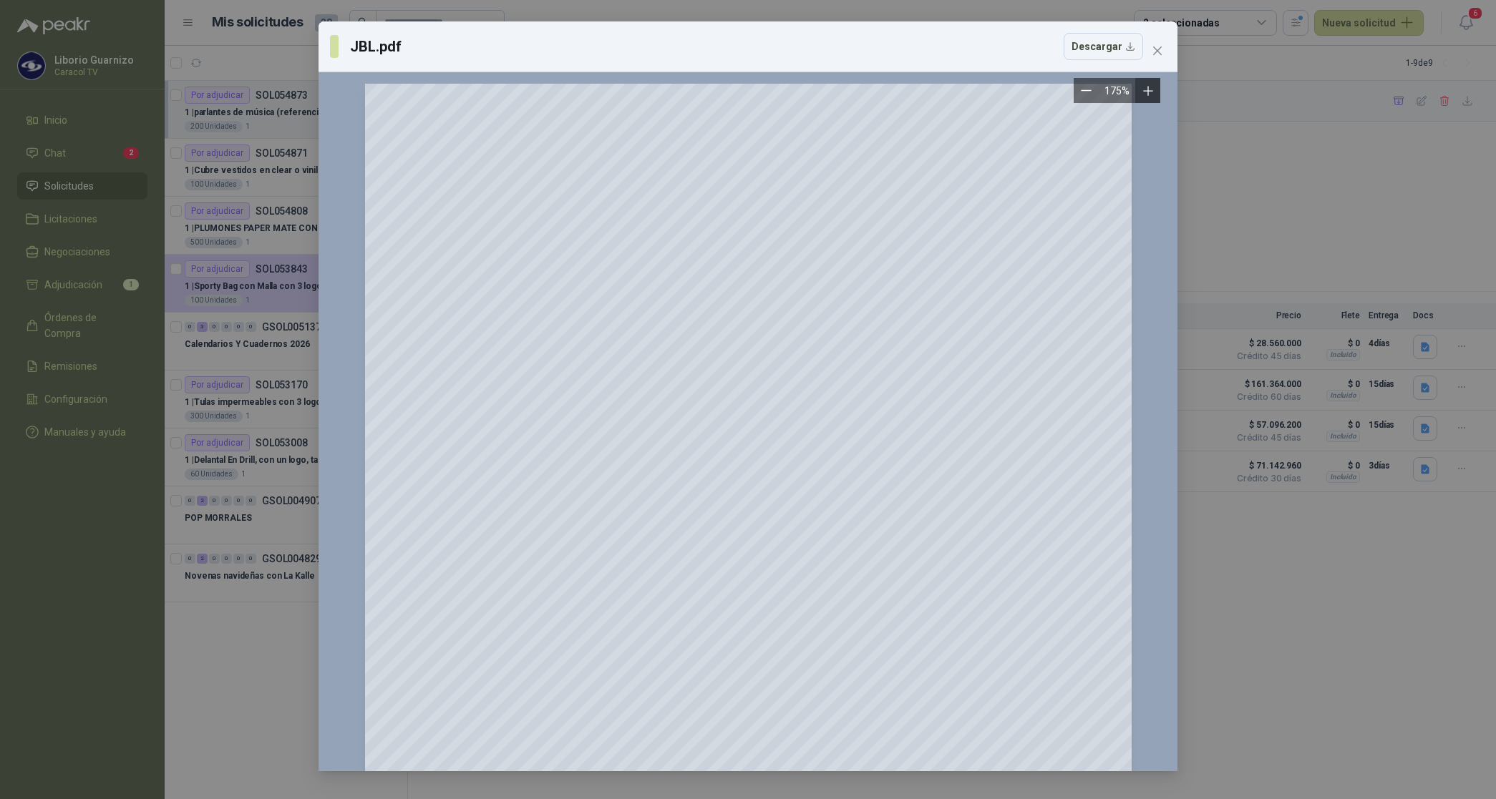
click at [1149, 94] on icon "Zoom in" at bounding box center [1148, 91] width 14 height 14
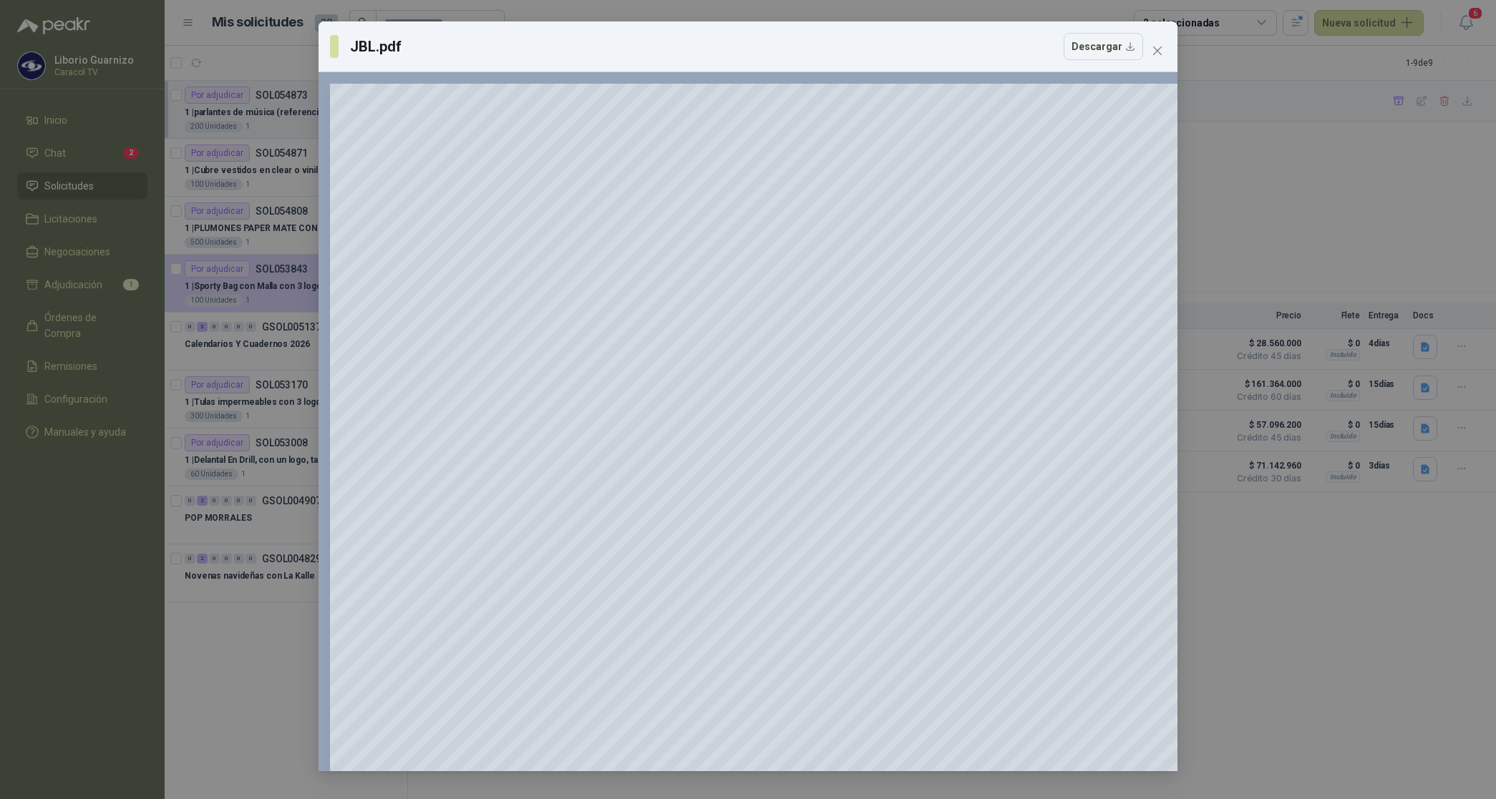
click at [1158, 51] on icon "close" at bounding box center [1157, 50] width 11 height 11
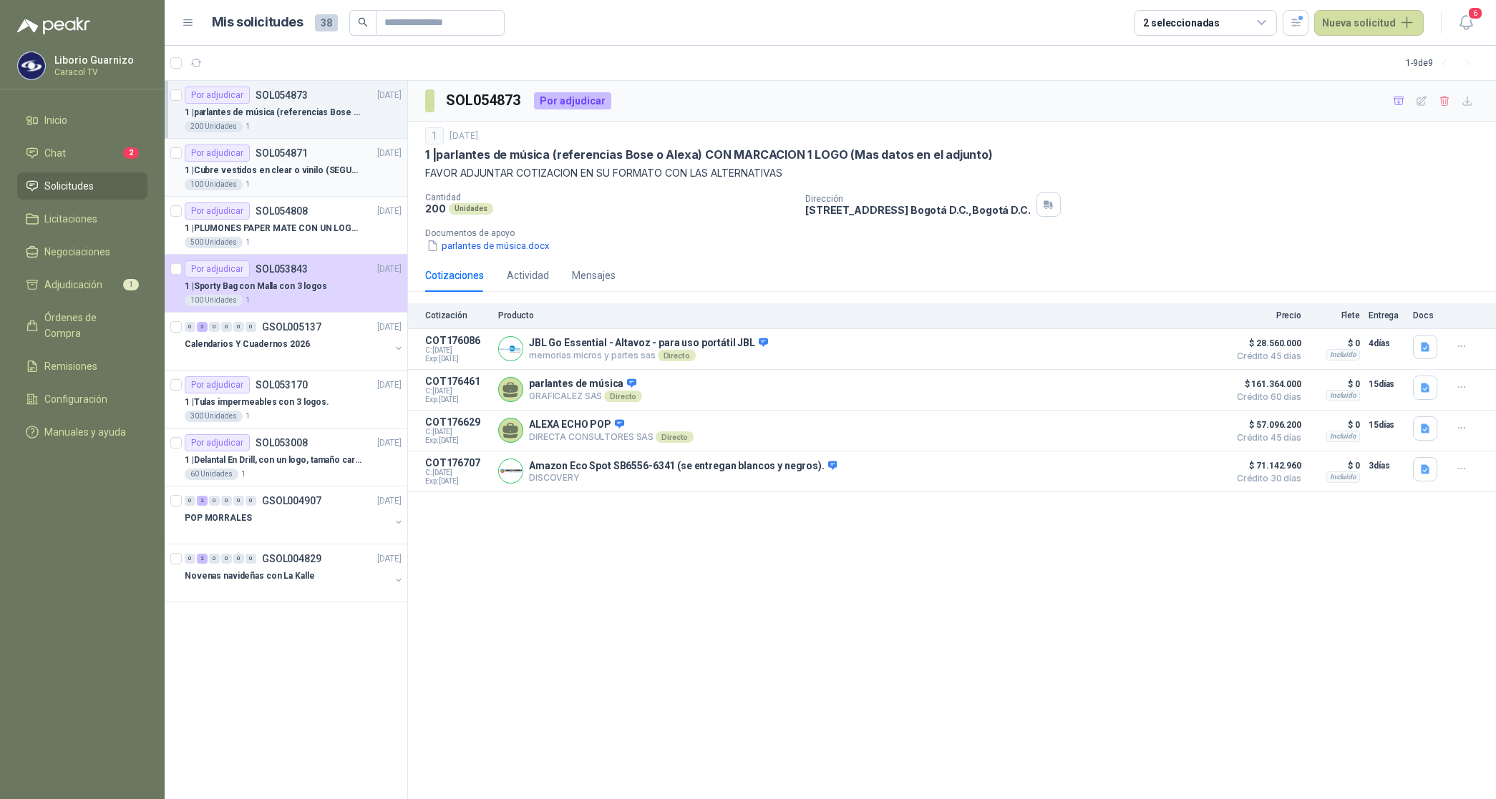
click at [285, 166] on p "1 | Cubre vestidos en clear o vinilo (SEGUN ESPECIFICACIONES DEL ADJUNTO)" at bounding box center [274, 171] width 178 height 14
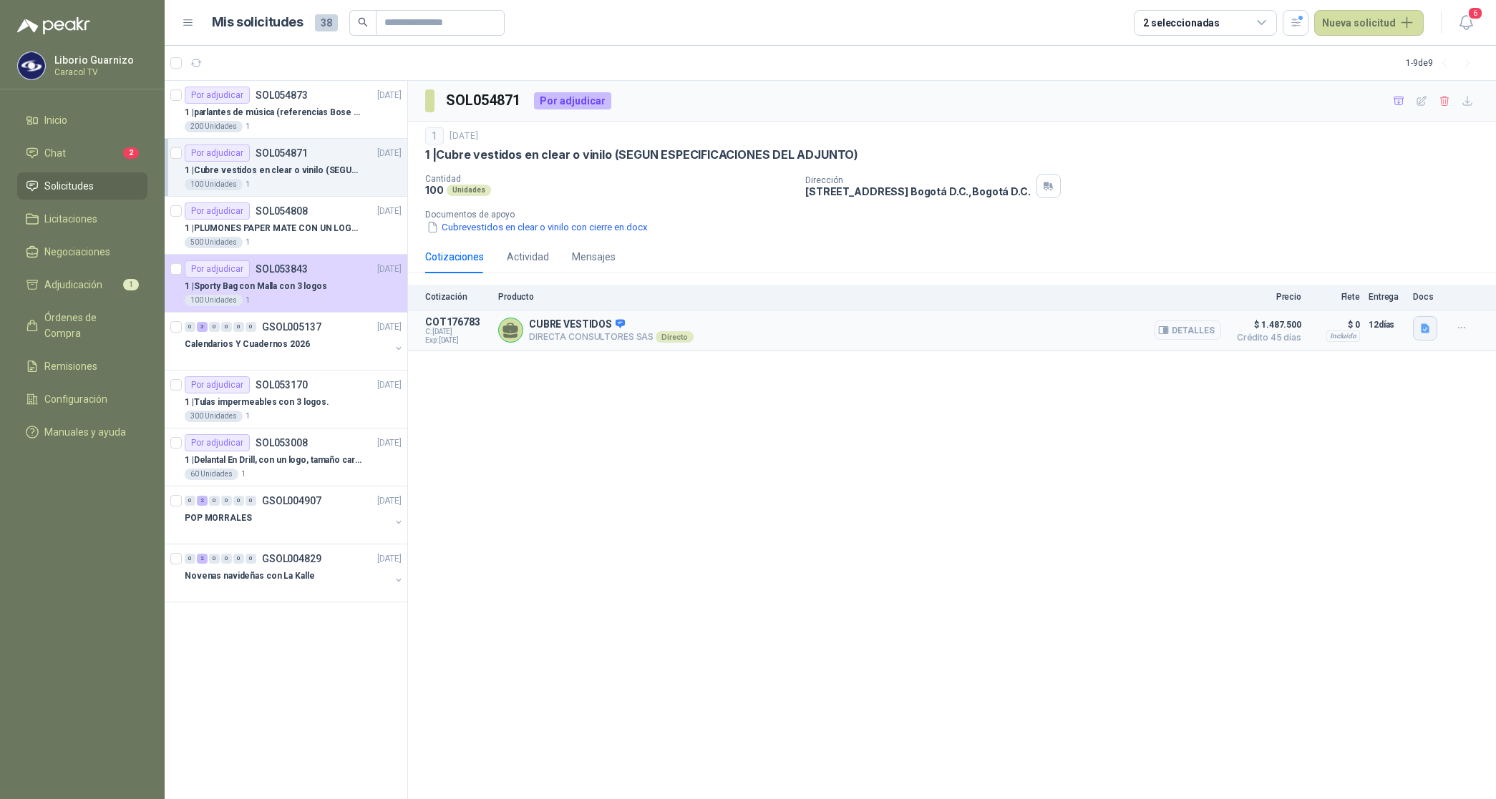
click at [1421, 328] on icon "button" at bounding box center [1425, 327] width 9 height 9
click at [1337, 298] on button "CARACOL TV Cubre Vestidos 6051.pdf" at bounding box center [1337, 296] width 181 height 15
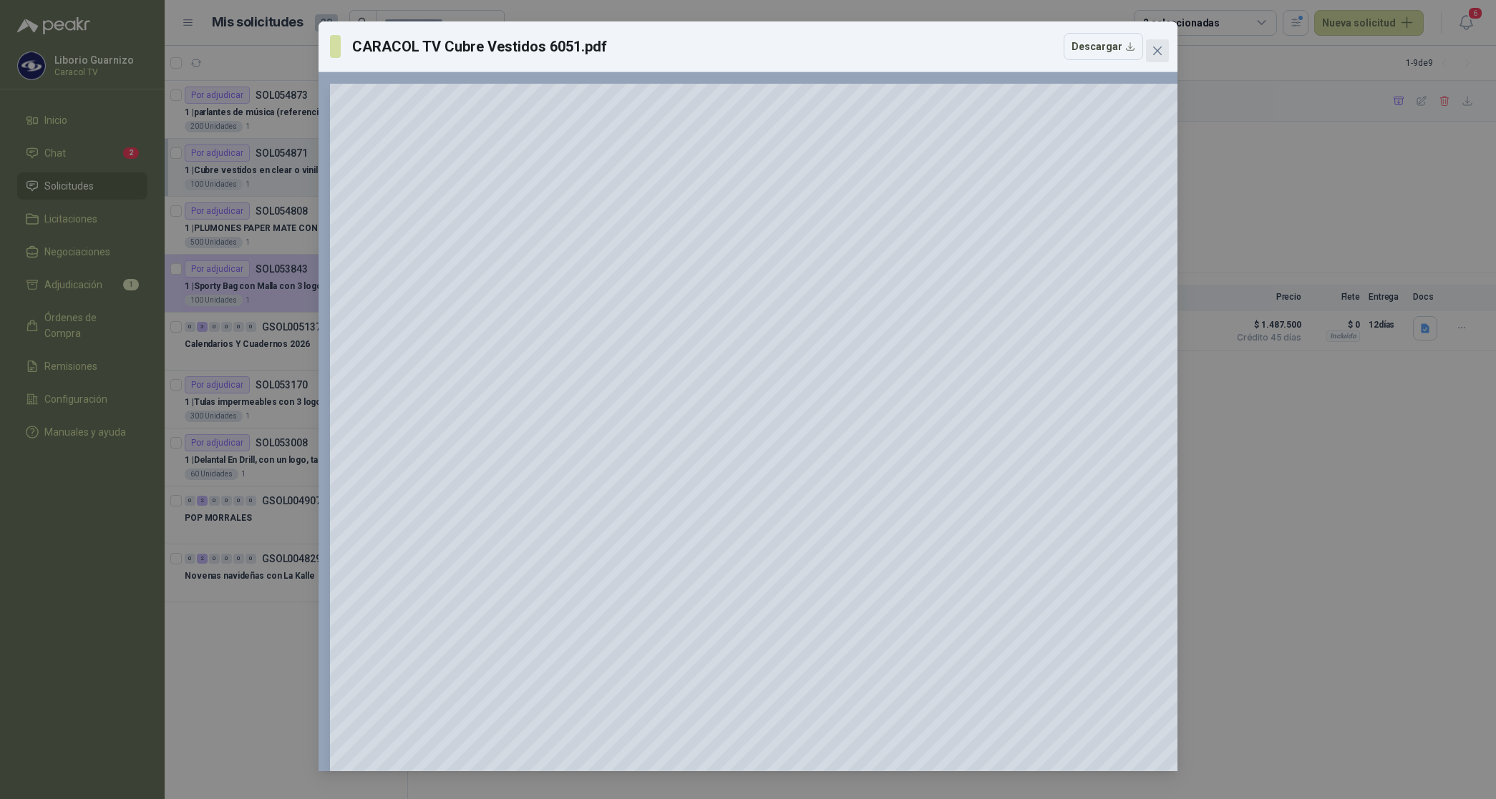
click at [1157, 47] on icon "close" at bounding box center [1157, 50] width 11 height 11
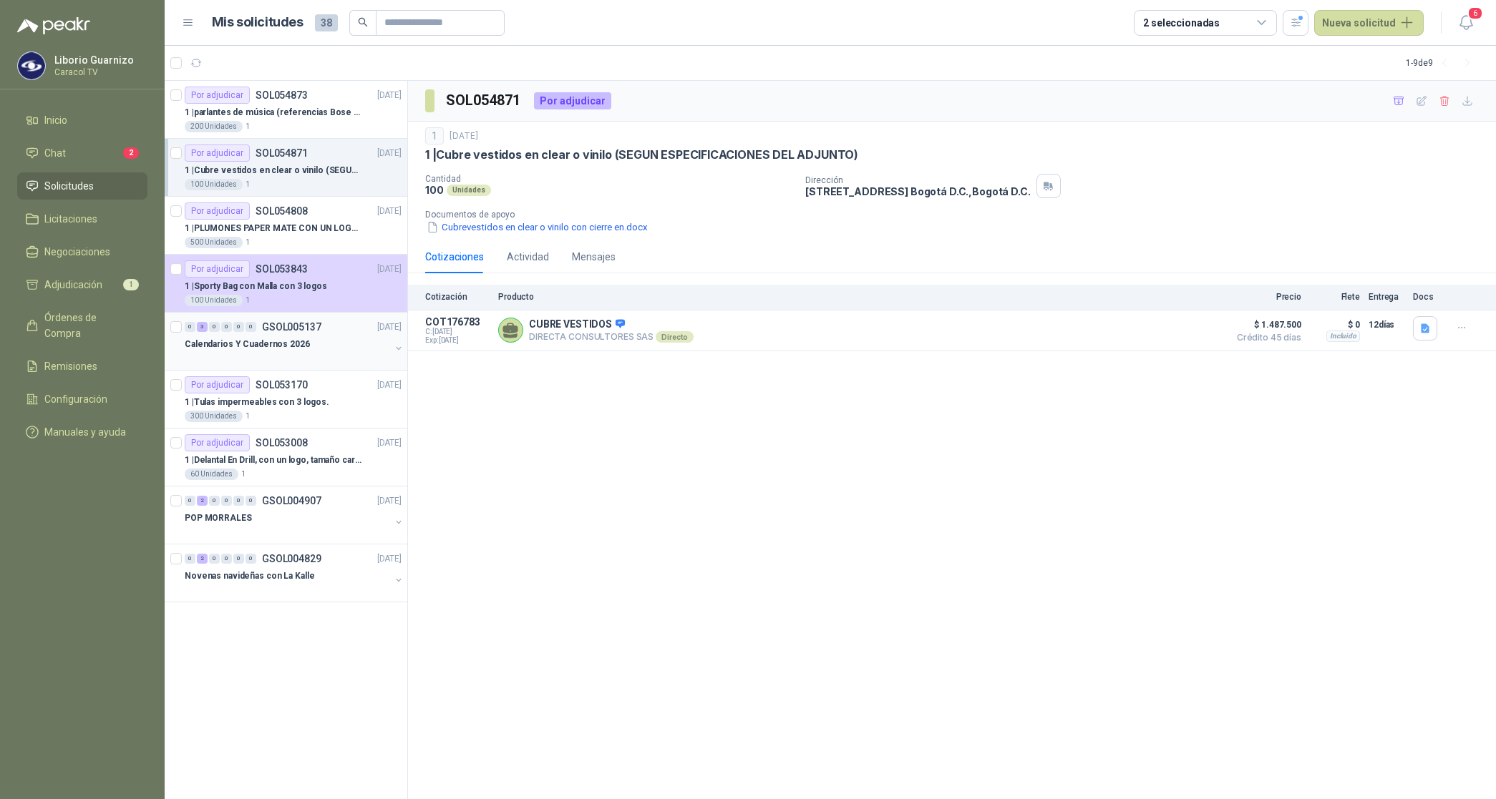
click at [260, 344] on p "Calendarios Y Cuadernos 2026" at bounding box center [247, 345] width 125 height 14
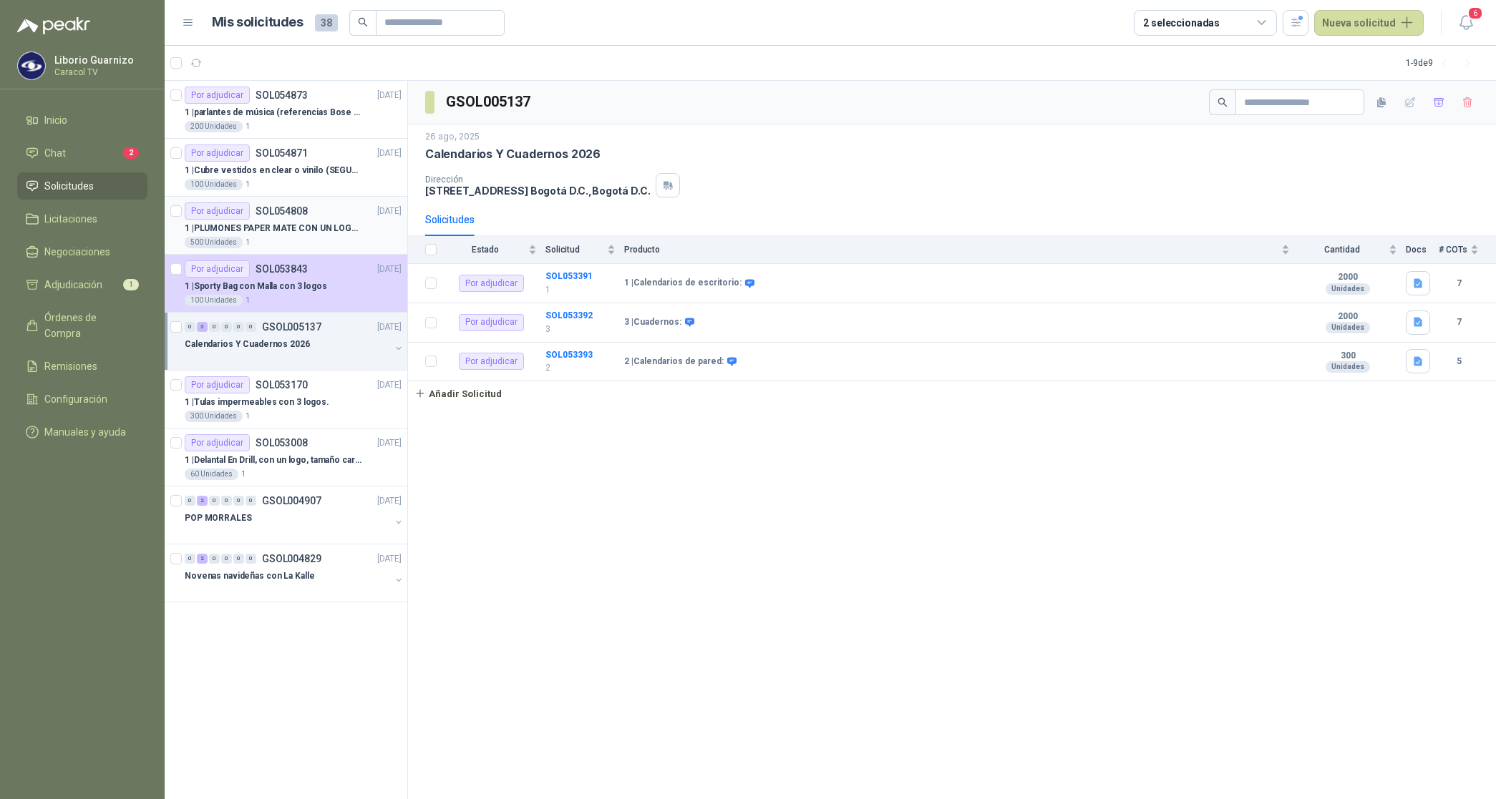
click at [258, 229] on p "1 | PLUMONES PAPER MATE CON UN LOGO (SEGUN REF.ADJUNTA)" at bounding box center [274, 229] width 178 height 14
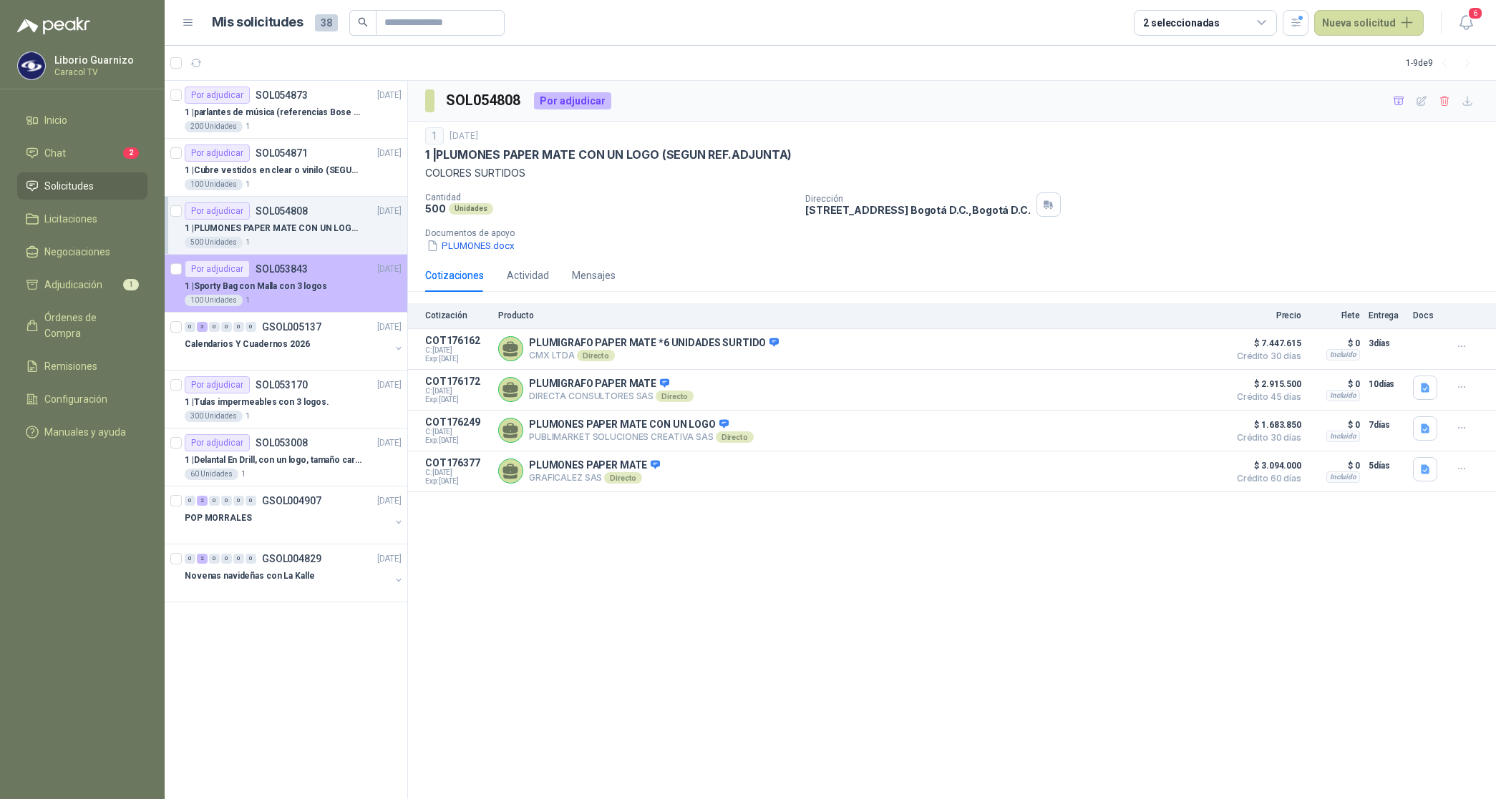
click at [260, 279] on div "1 | Sporty Bag con Malla con 3 logos" at bounding box center [293, 286] width 217 height 17
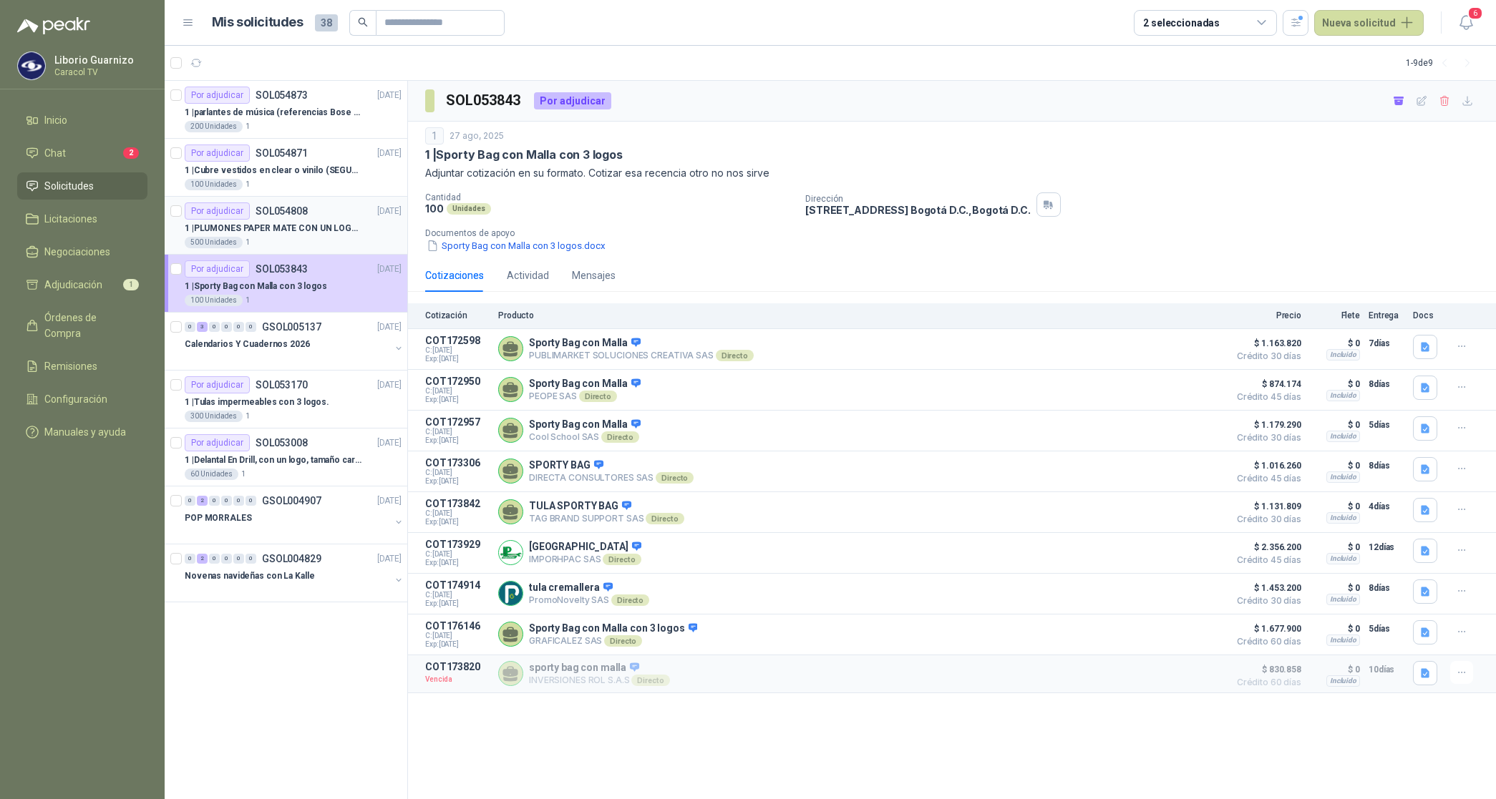
click at [278, 213] on p "SOL054808" at bounding box center [281, 211] width 52 height 10
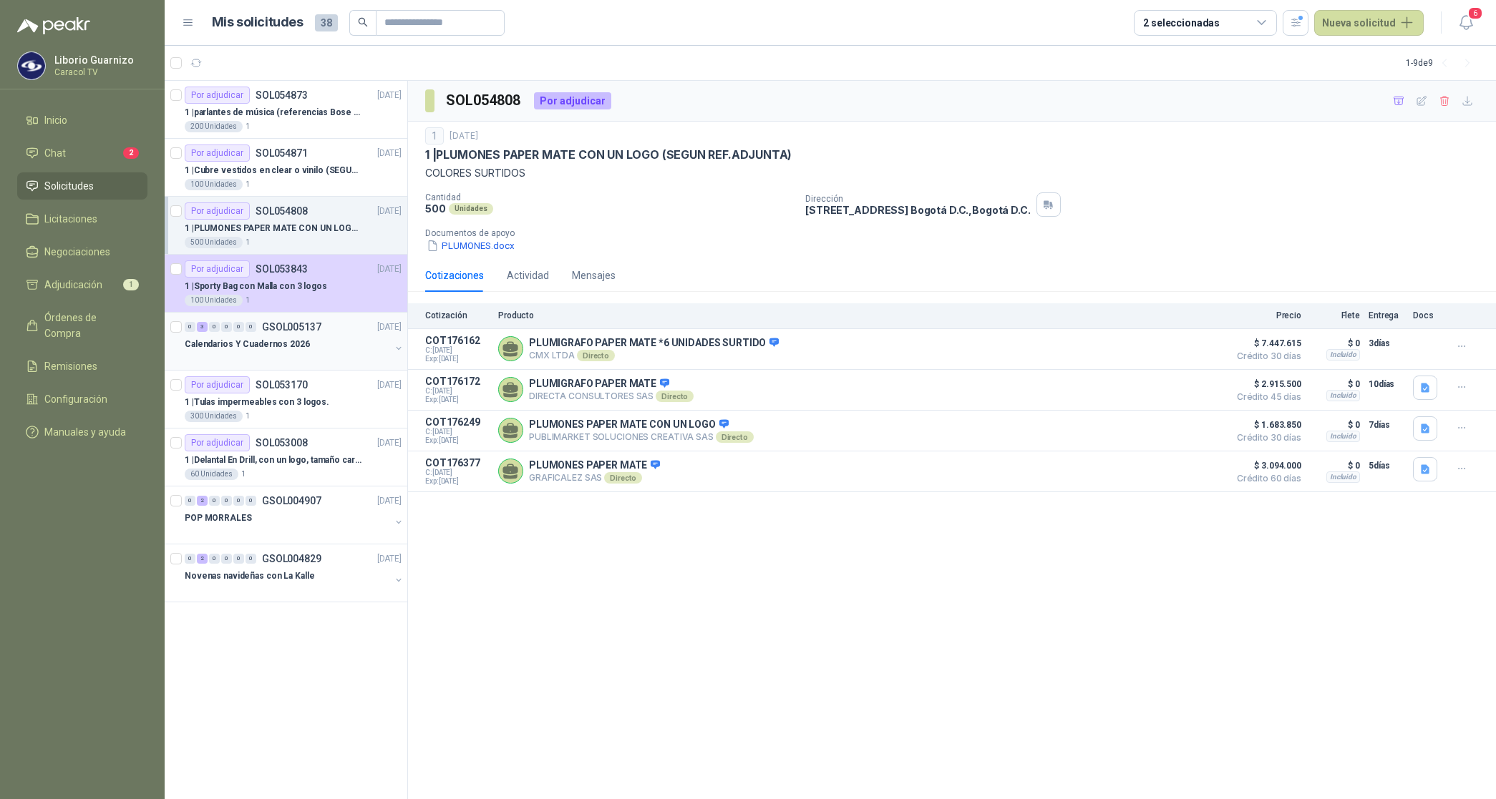
click at [273, 342] on p "Calendarios Y Cuadernos 2026" at bounding box center [247, 345] width 125 height 14
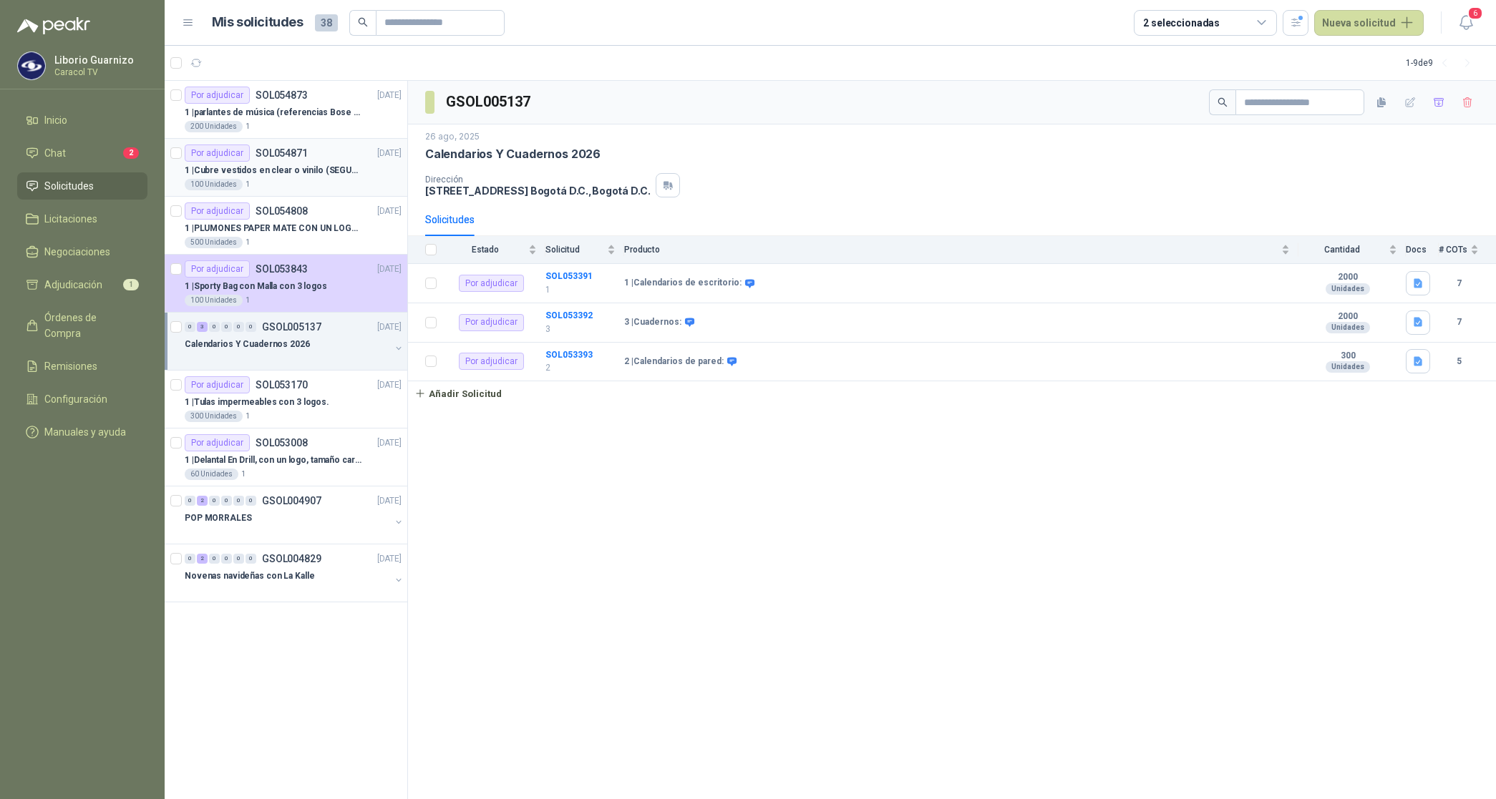
click at [315, 177] on div "1 | Cubre vestidos en clear o vinilo (SEGUN ESPECIFICACIONES DEL ADJUNTO)" at bounding box center [293, 170] width 217 height 17
